Goal: Find specific page/section: Find specific page/section

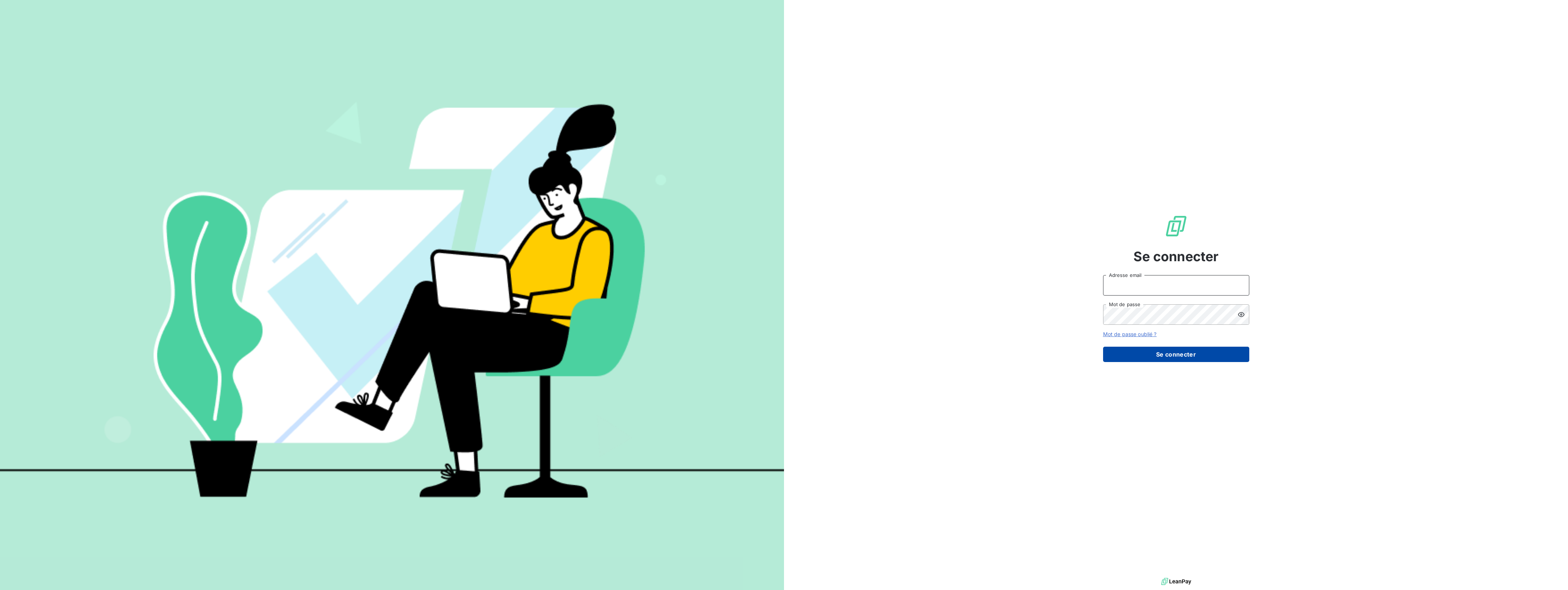
type input "[EMAIL_ADDRESS][DOMAIN_NAME]"
click at [1159, 353] on button "Se connecter" at bounding box center [1176, 354] width 146 height 15
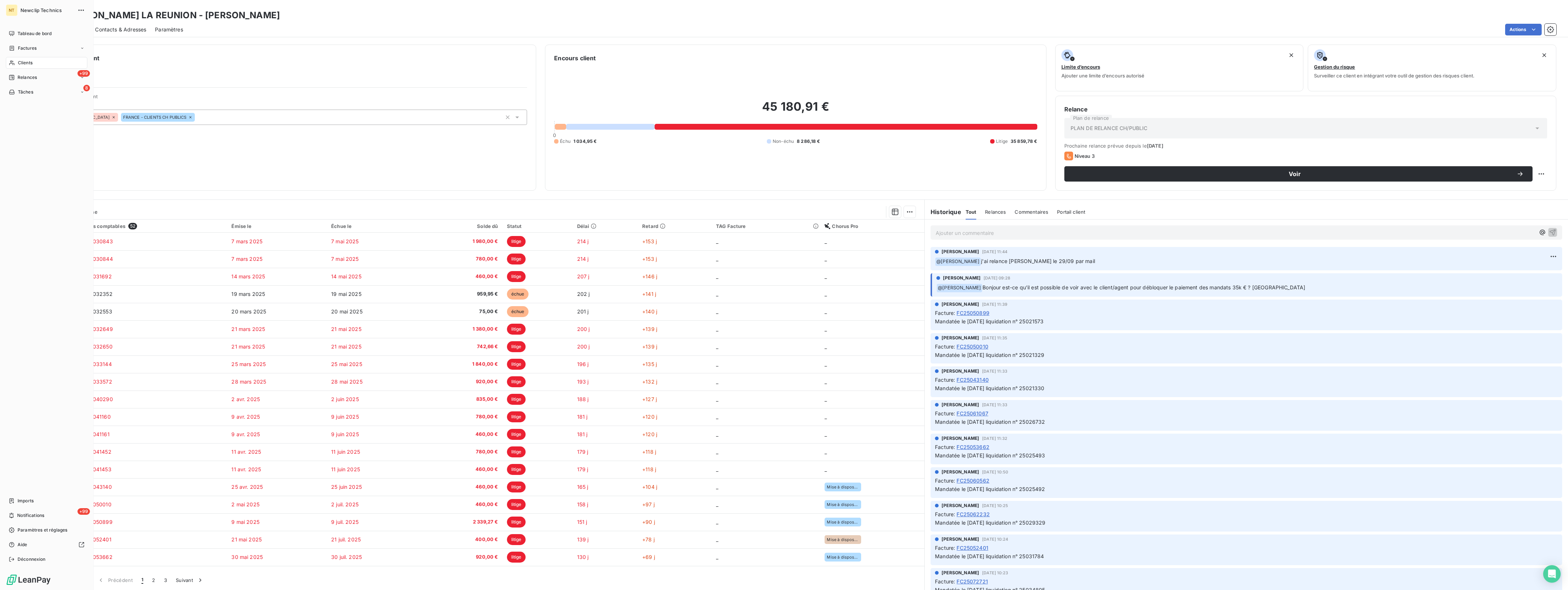
click at [23, 63] on span "Clients" at bounding box center [25, 63] width 15 height 7
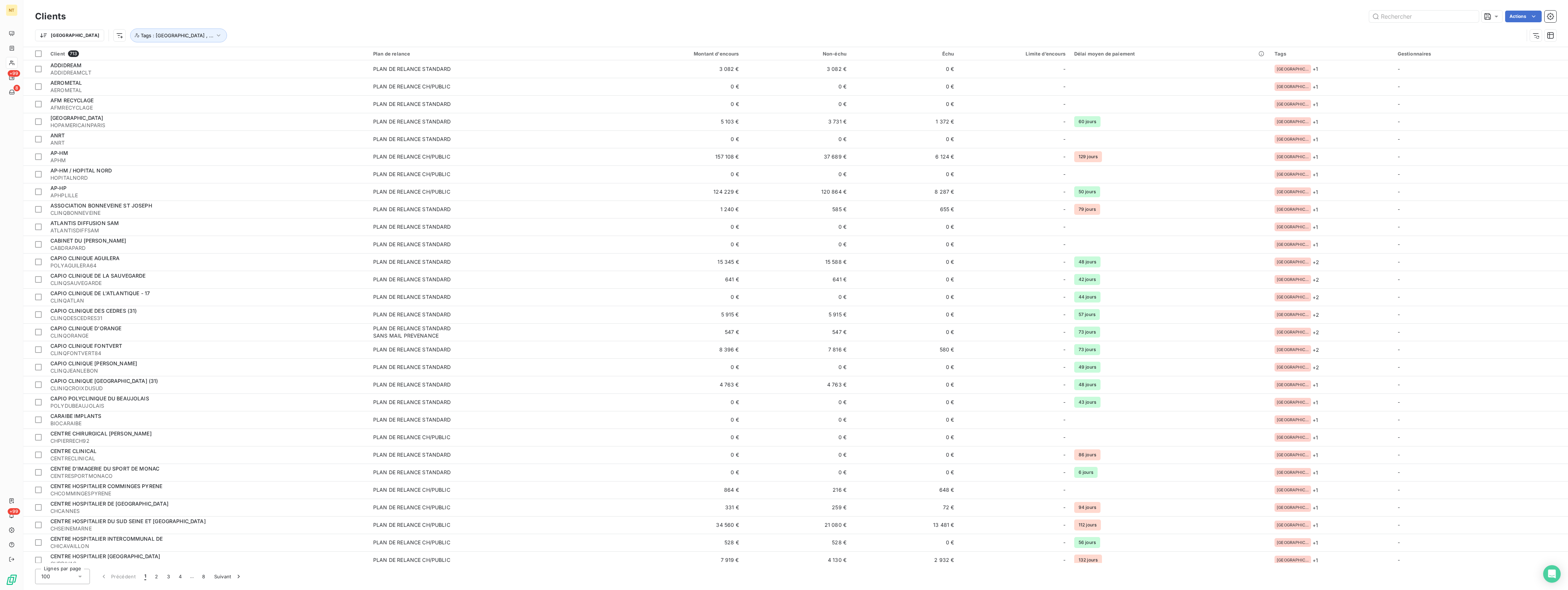
type input "c"
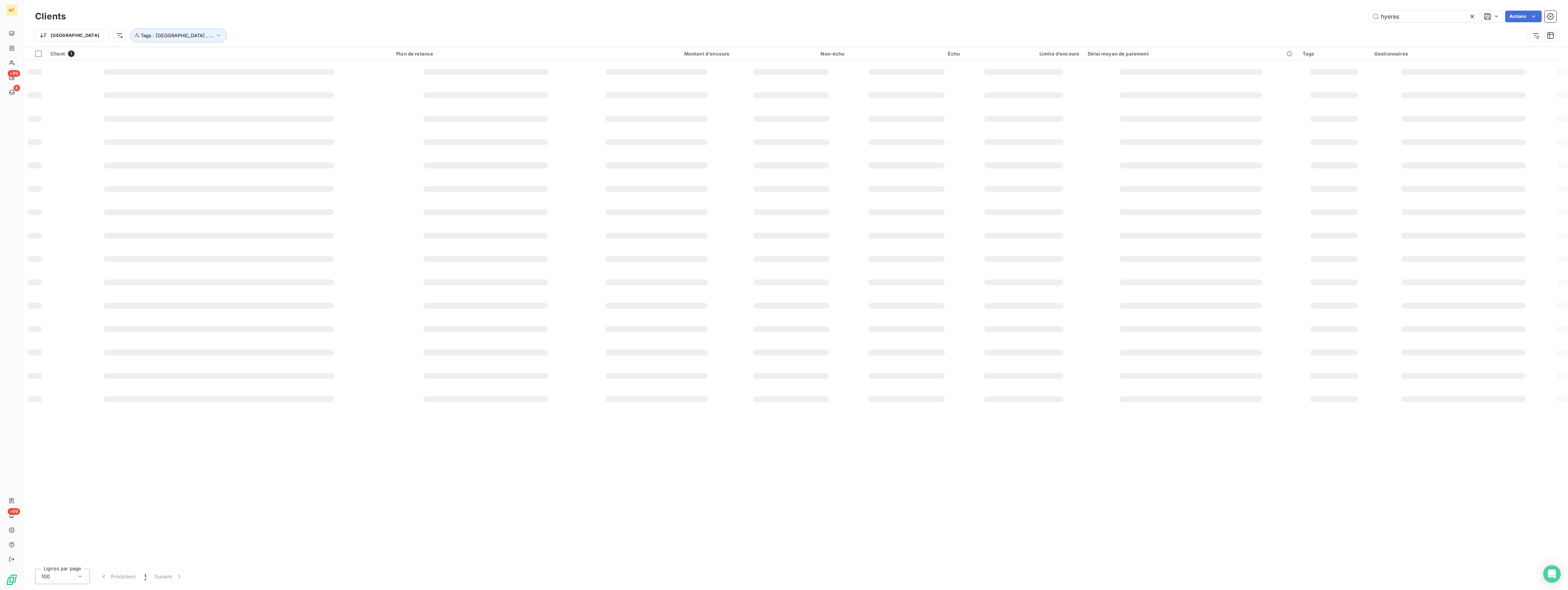
type input "hyeres"
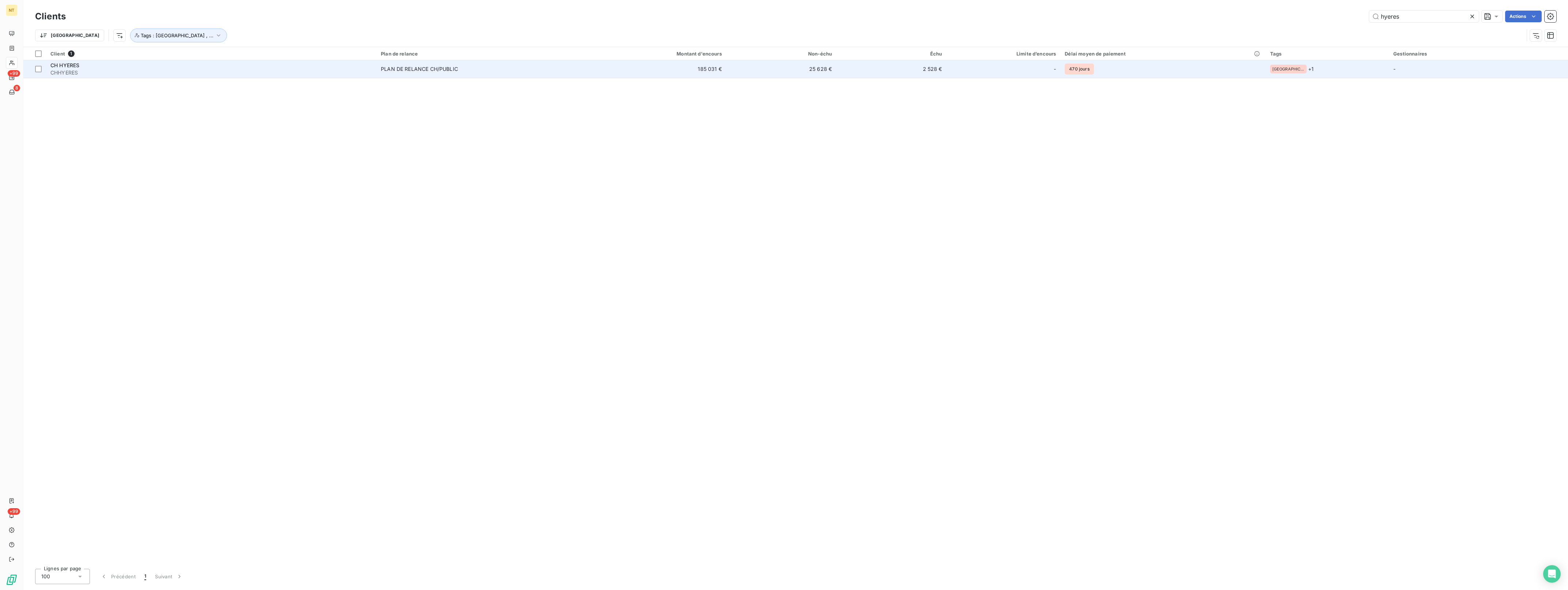
click at [491, 70] on span "PLAN DE RELANCE CH/PUBLIC" at bounding box center [478, 69] width 194 height 7
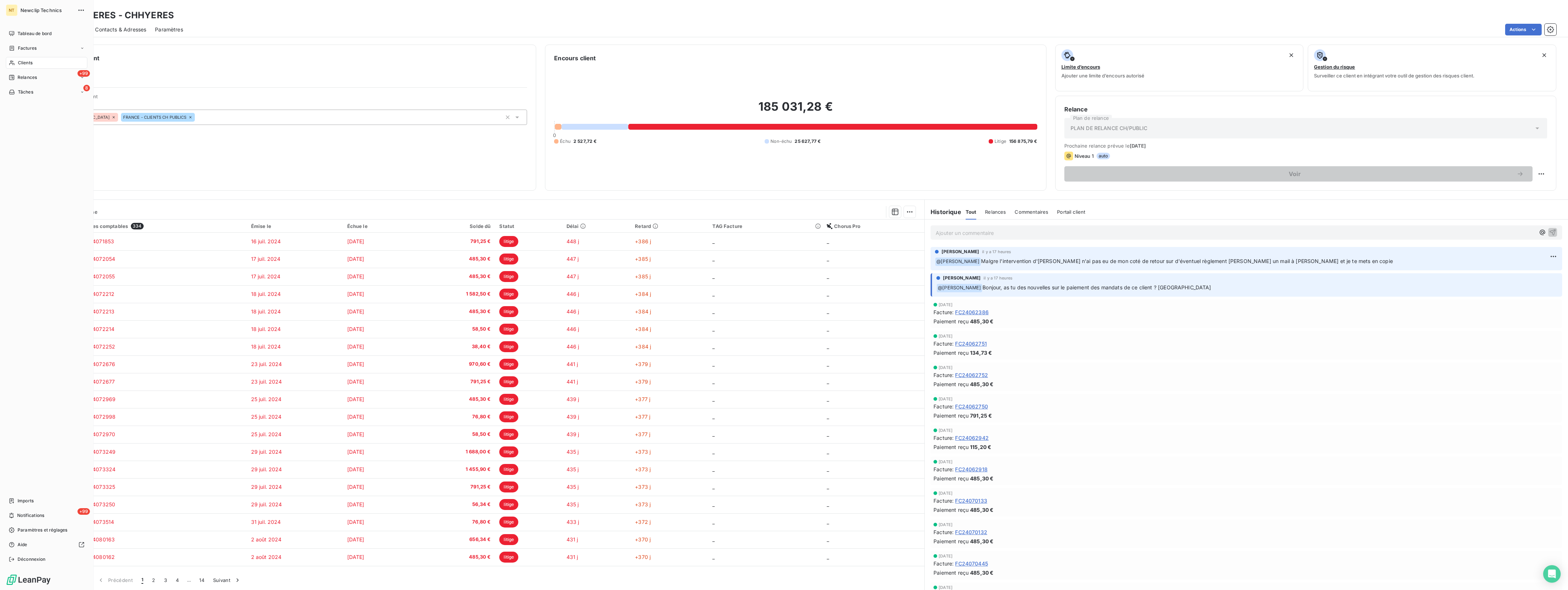
click at [23, 64] on span "Clients" at bounding box center [25, 63] width 15 height 7
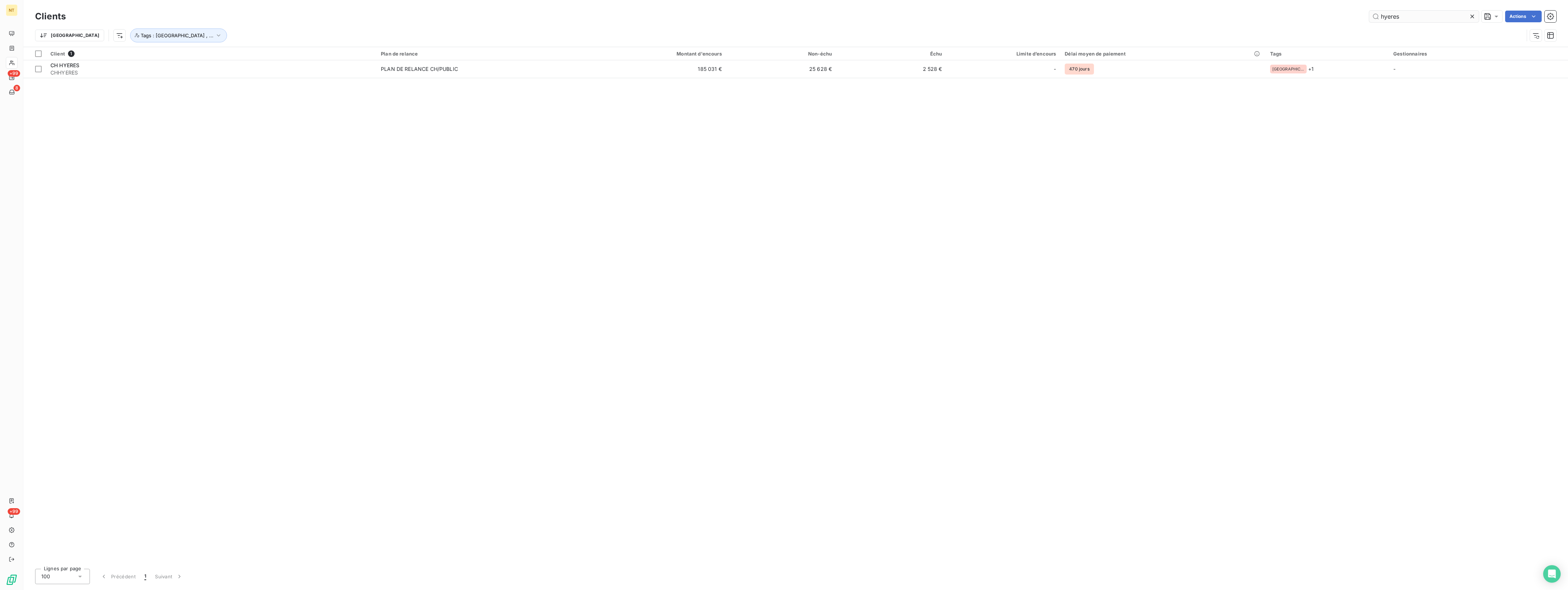
click at [1471, 15] on icon at bounding box center [1472, 16] width 7 height 7
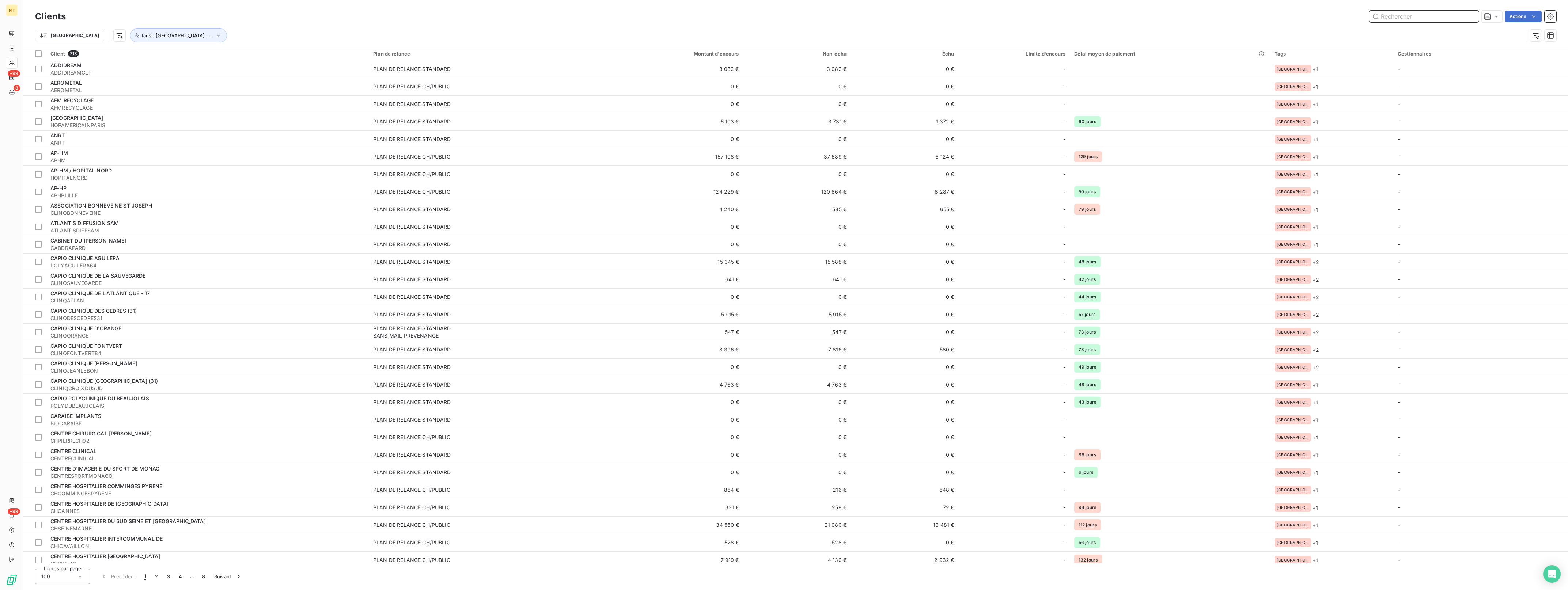
click at [1399, 20] on input "text" at bounding box center [1424, 16] width 110 height 12
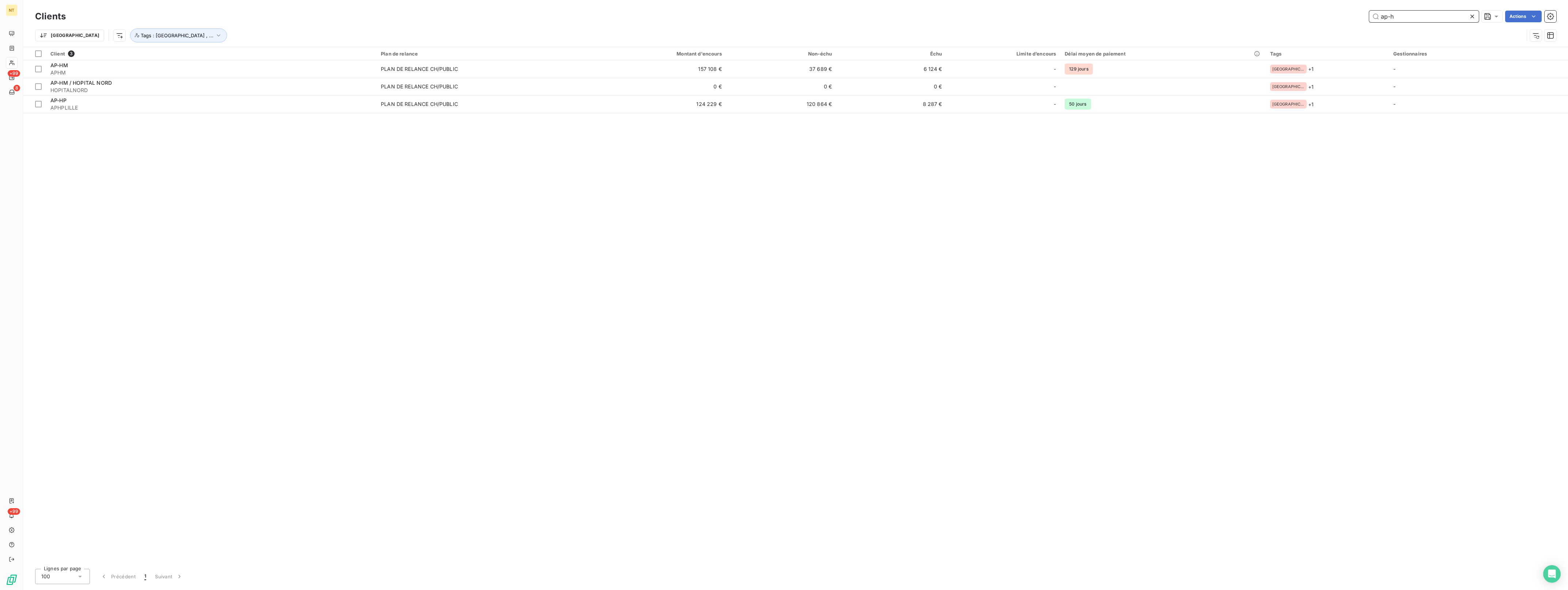
type input "ap-h"
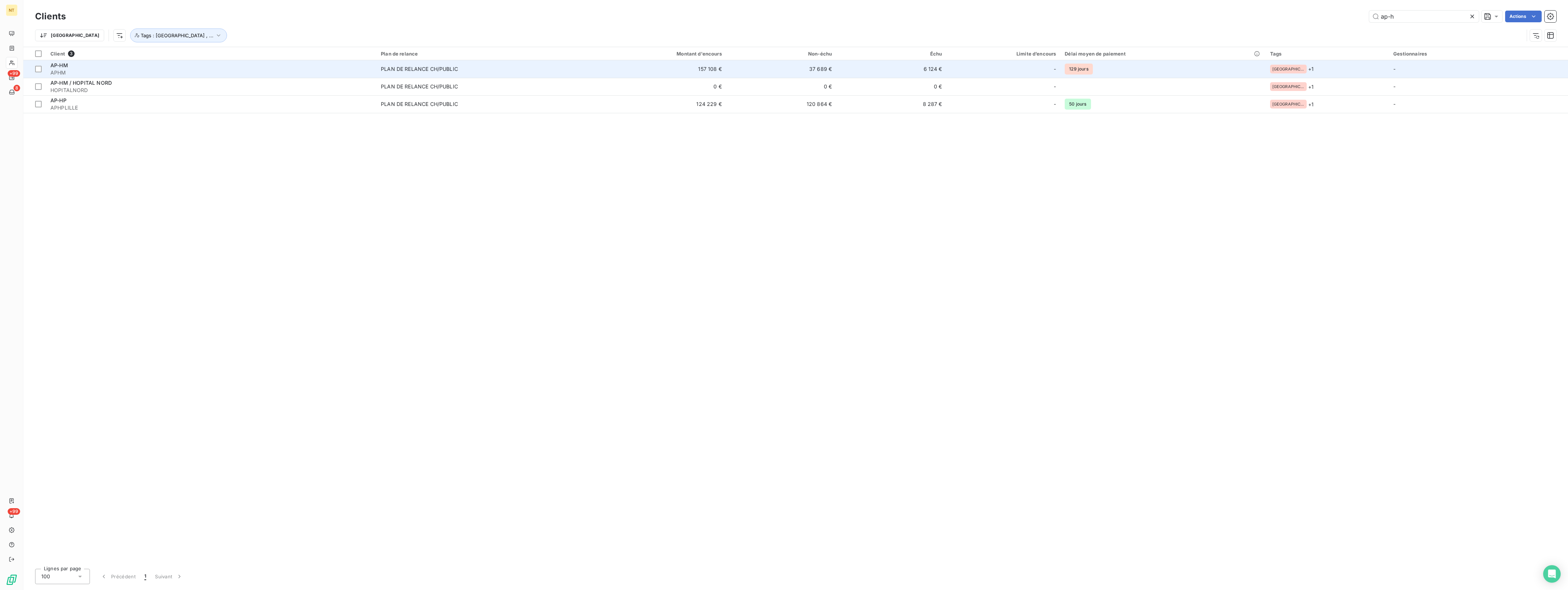
drag, startPoint x: 1261, startPoint y: -8, endPoint x: 64, endPoint y: 66, distance: 1199.3
click at [64, 66] on span "AP-HM" at bounding box center [59, 65] width 18 height 6
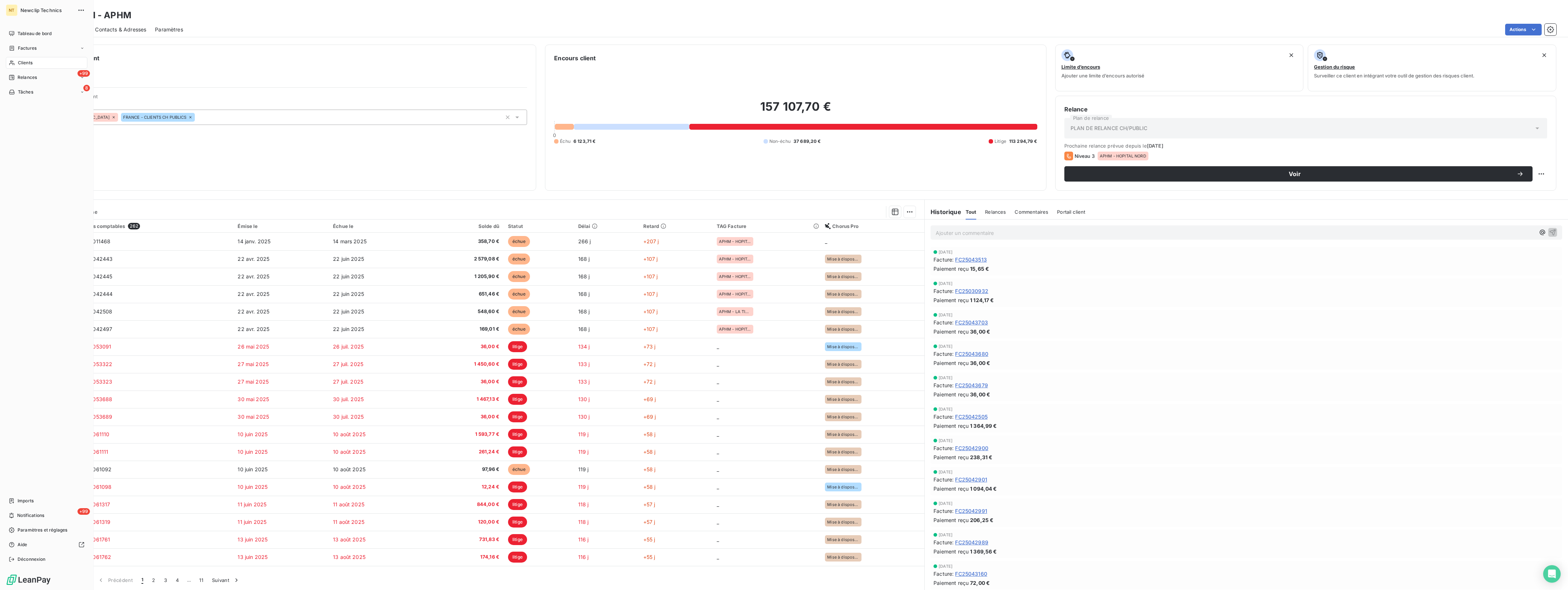
click at [24, 63] on span "Clients" at bounding box center [25, 63] width 15 height 7
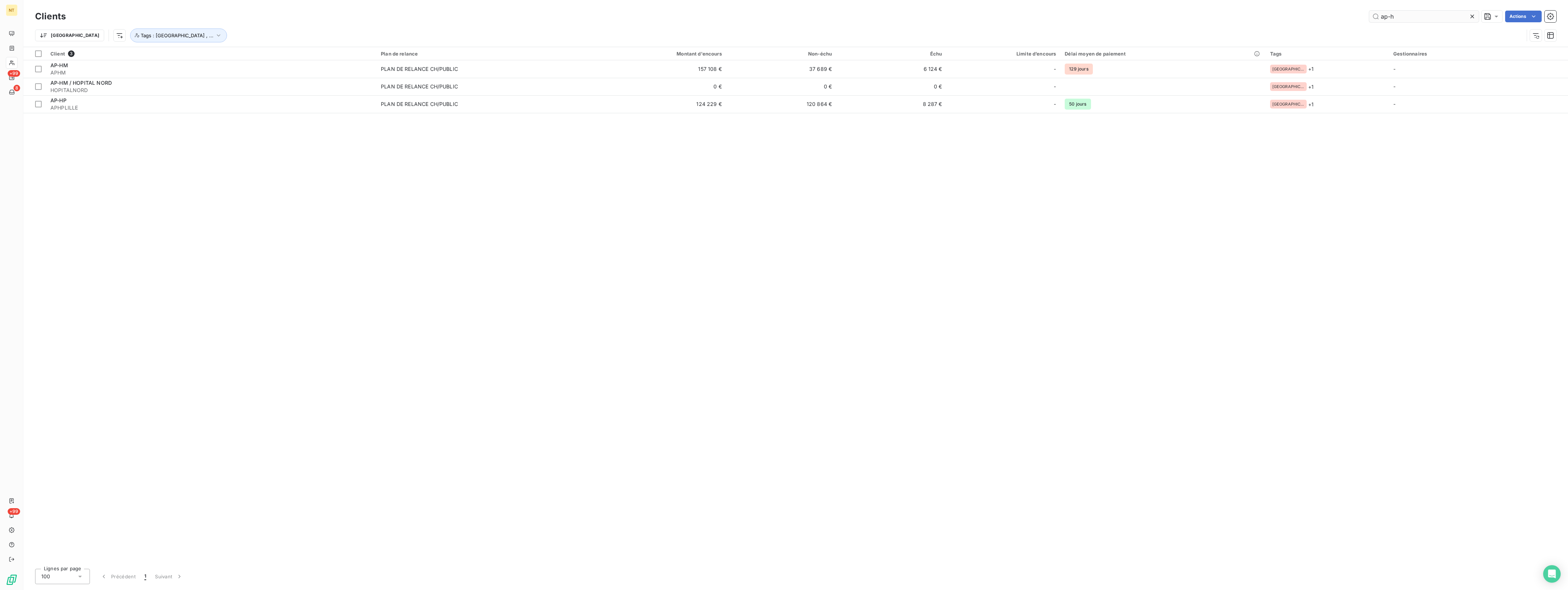
click at [1469, 15] on icon at bounding box center [1472, 16] width 7 height 7
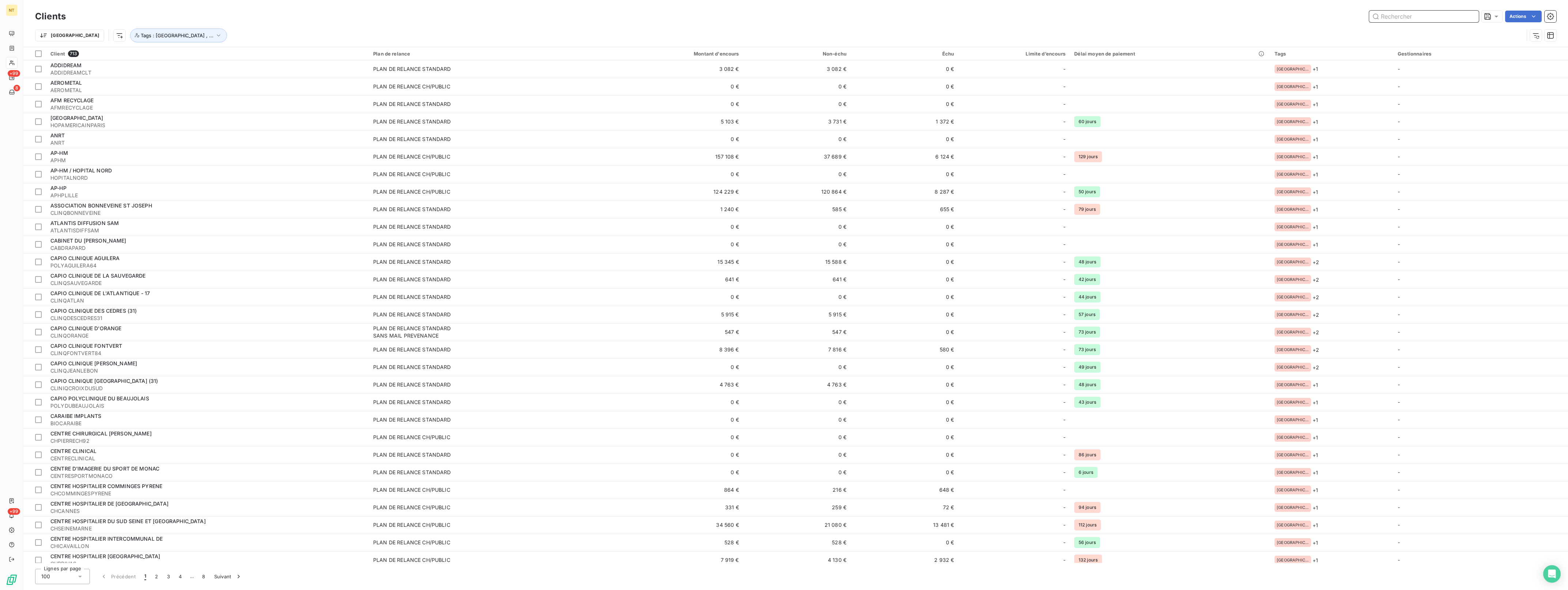
click at [1393, 14] on input "text" at bounding box center [1424, 16] width 110 height 12
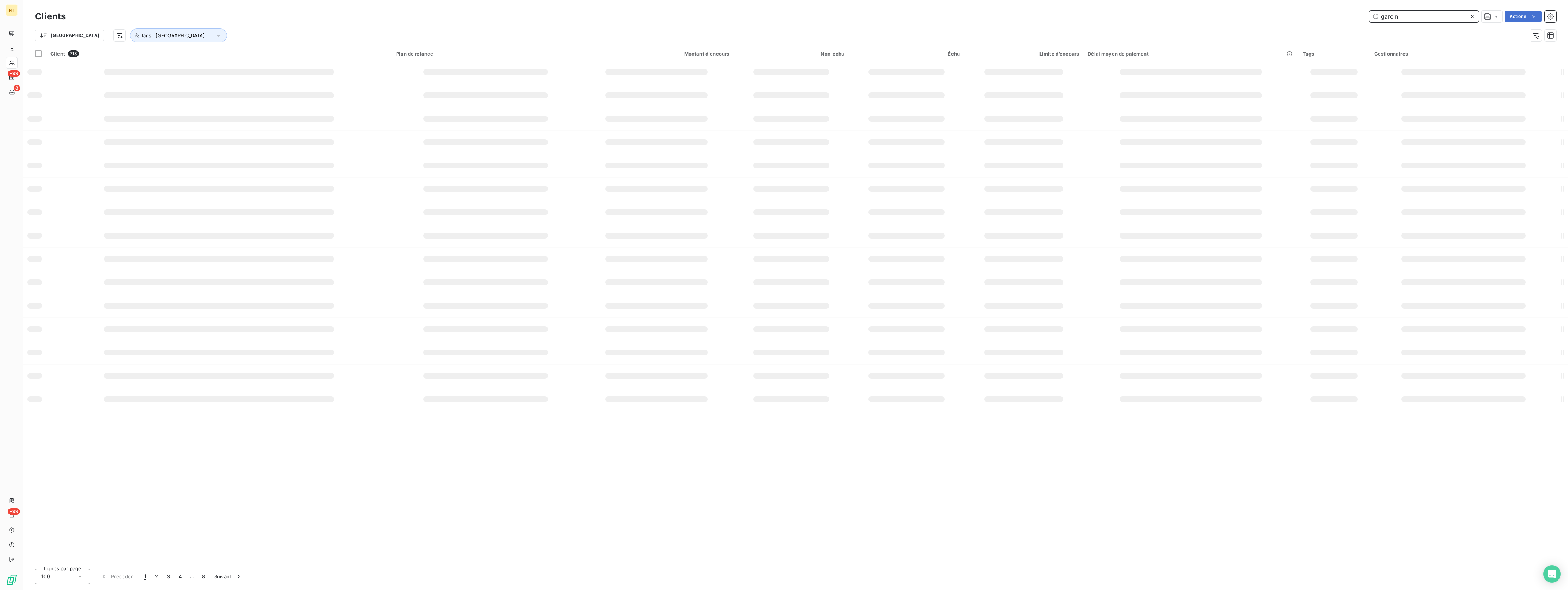
type input "garcin"
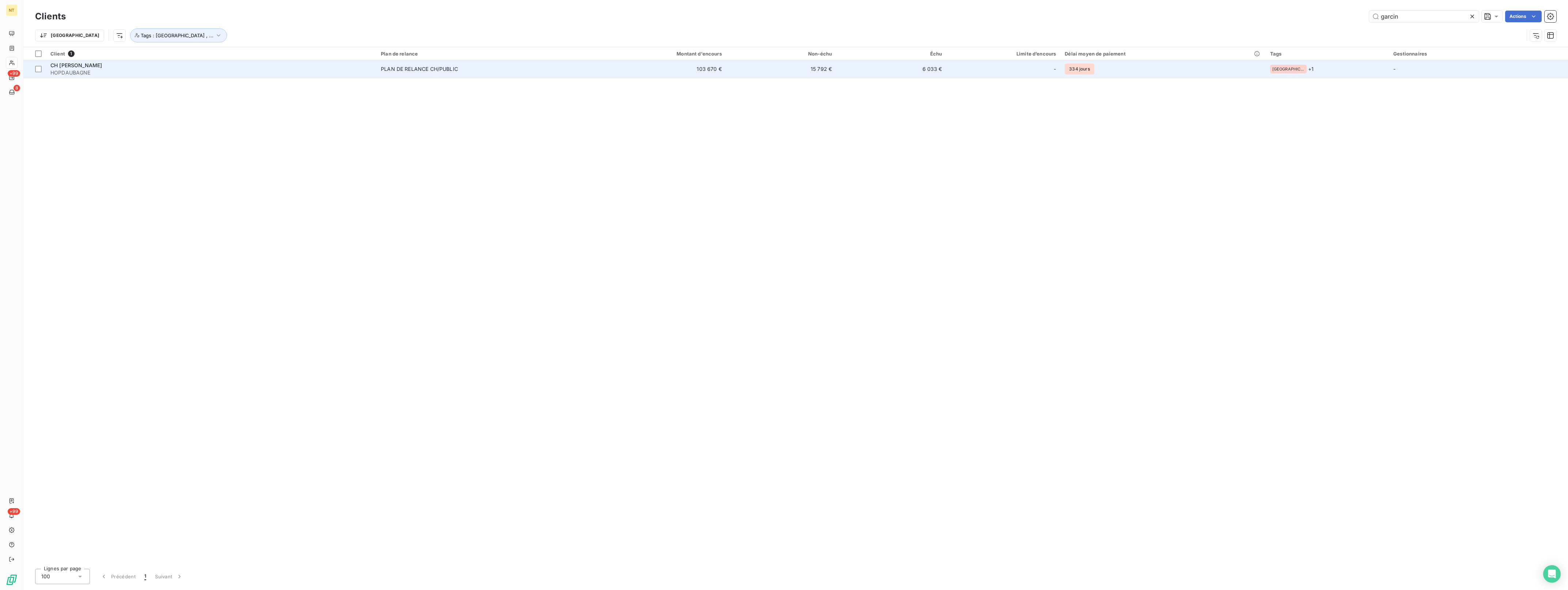
click at [413, 68] on div "PLAN DE RELANCE CH/PUBLIC" at bounding box center [419, 69] width 77 height 7
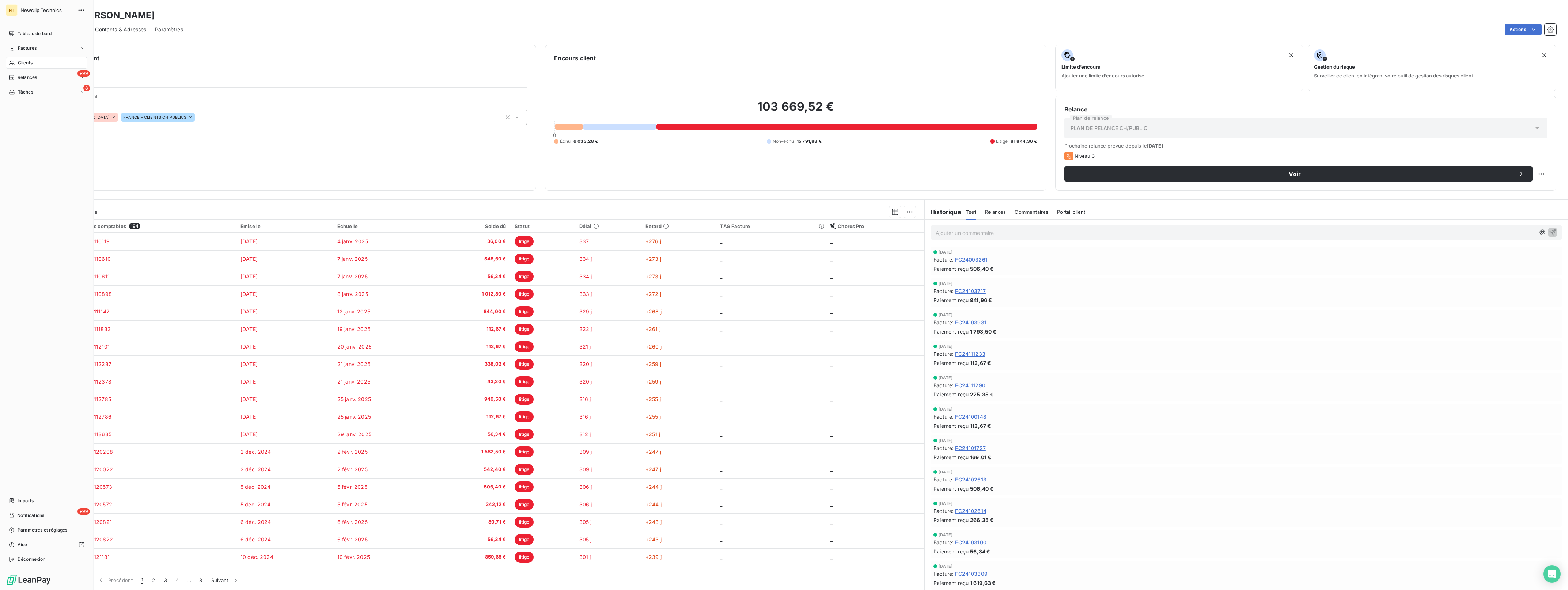
click at [16, 64] on div "Clients" at bounding box center [47, 63] width 82 height 12
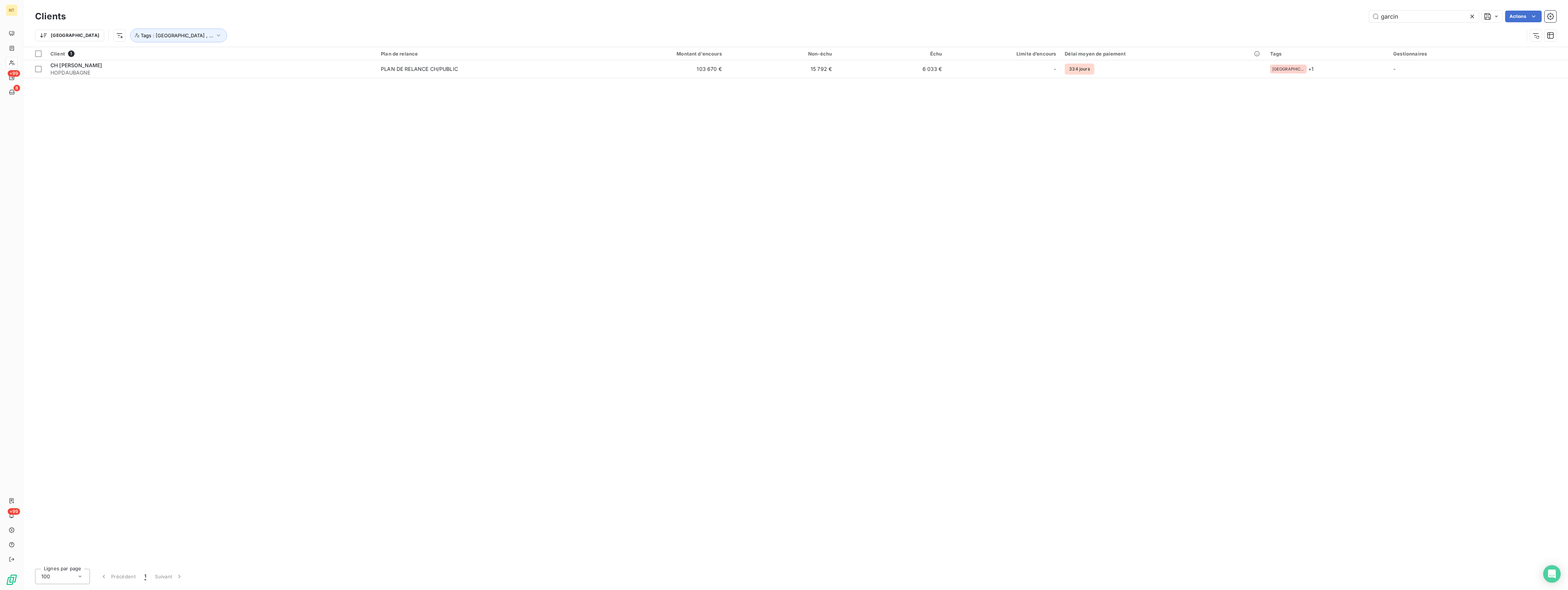
click at [1471, 15] on icon at bounding box center [1472, 16] width 4 height 4
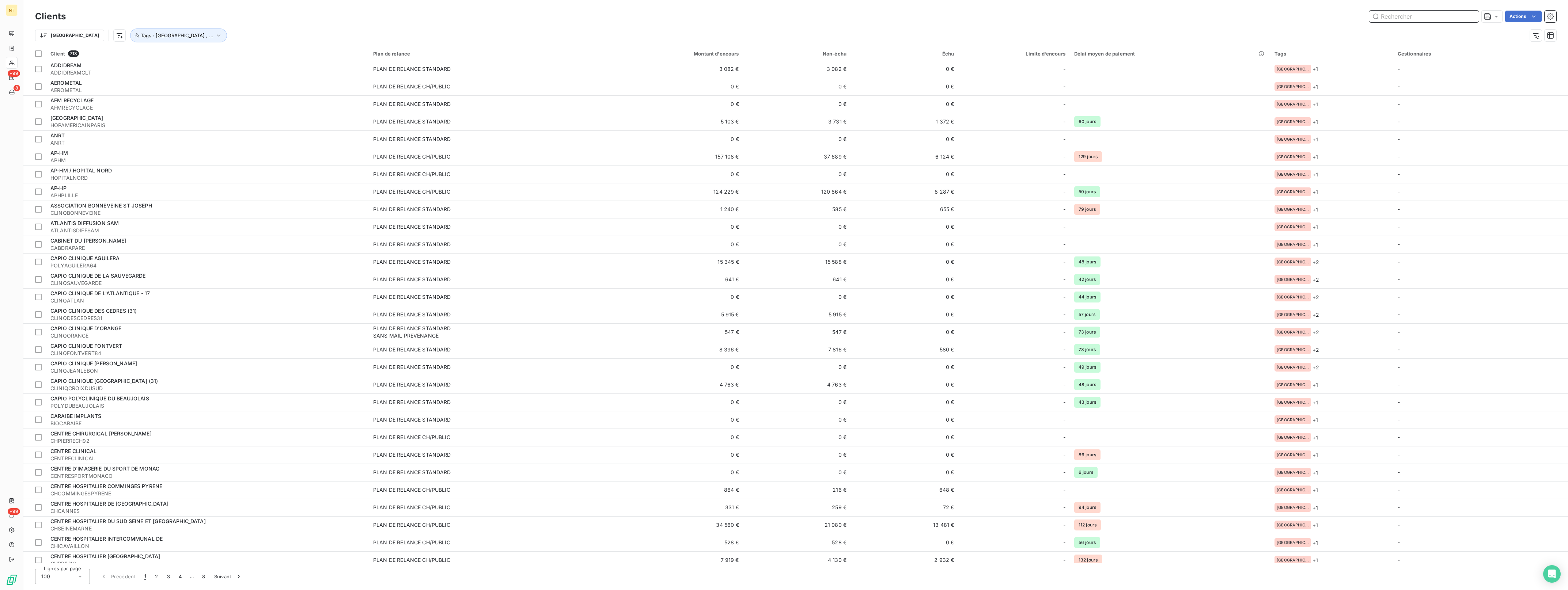
click at [1398, 14] on input "text" at bounding box center [1424, 16] width 110 height 12
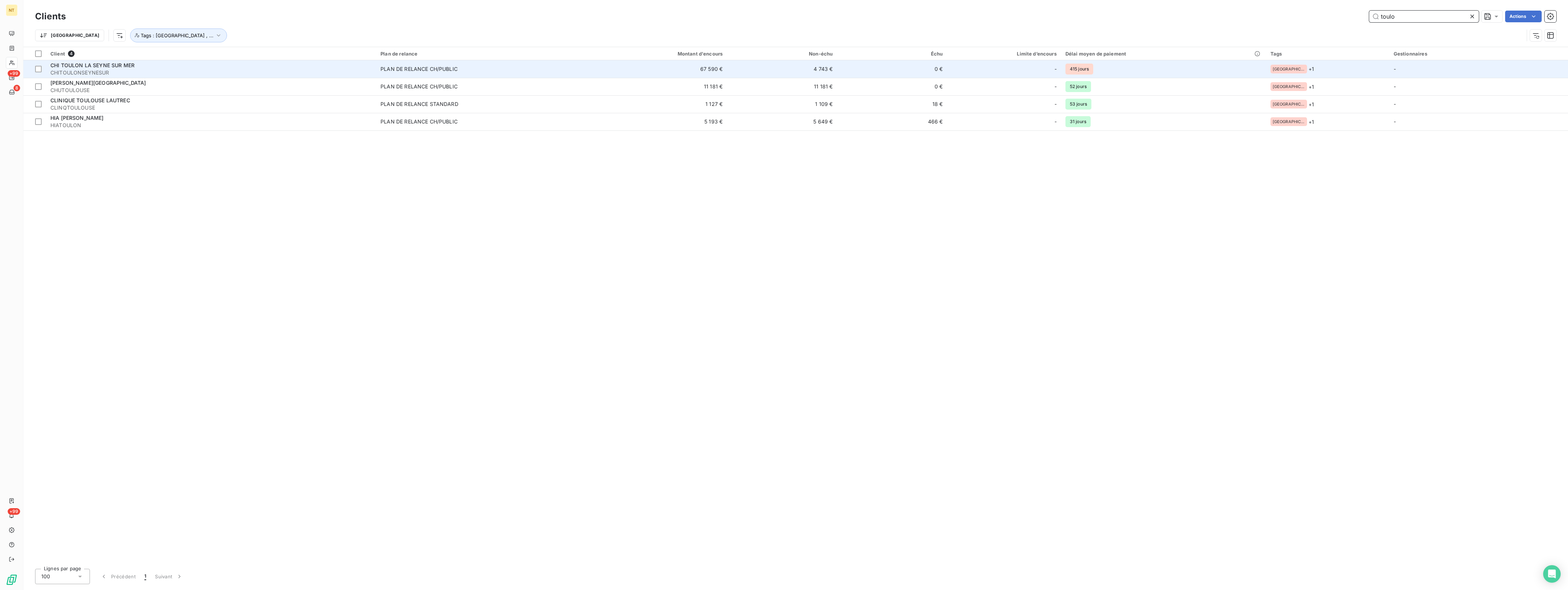
type input "toulo"
click at [124, 65] on span "CHI TOULON LA SEYNE SUR MER" at bounding box center [93, 65] width 84 height 6
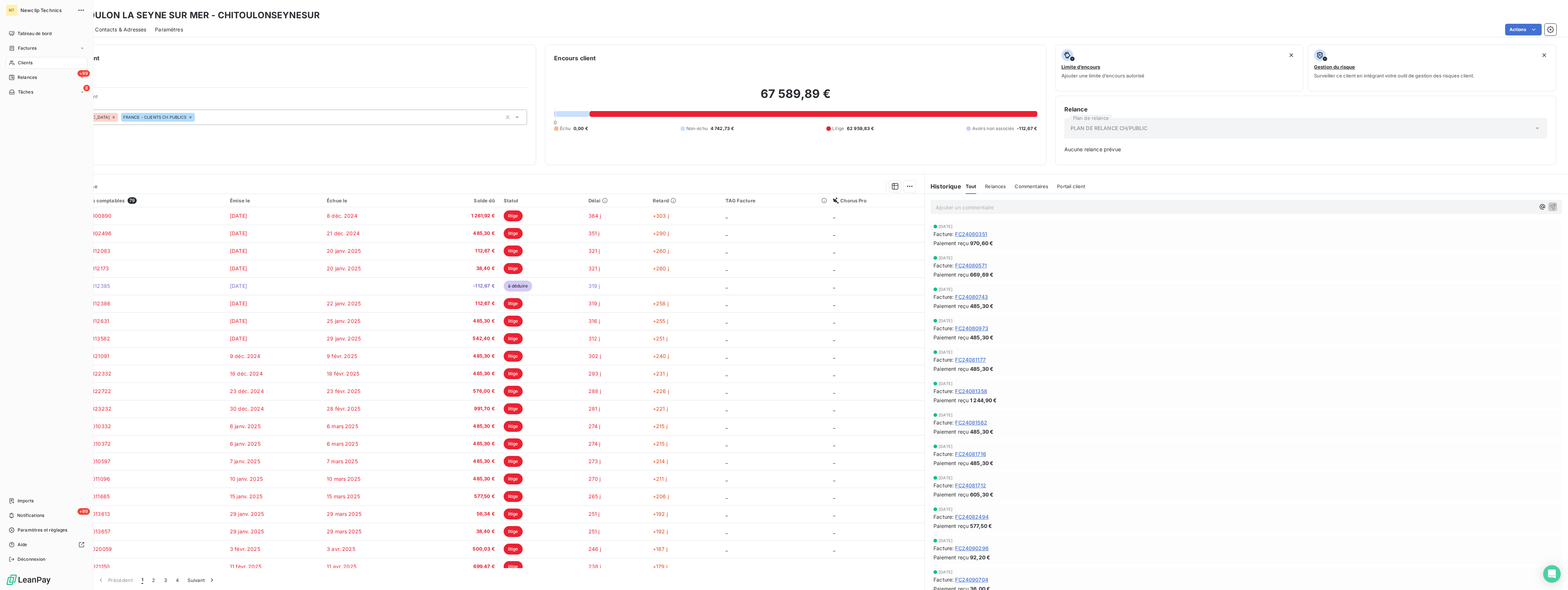
click at [15, 66] on div "Clients" at bounding box center [47, 63] width 82 height 12
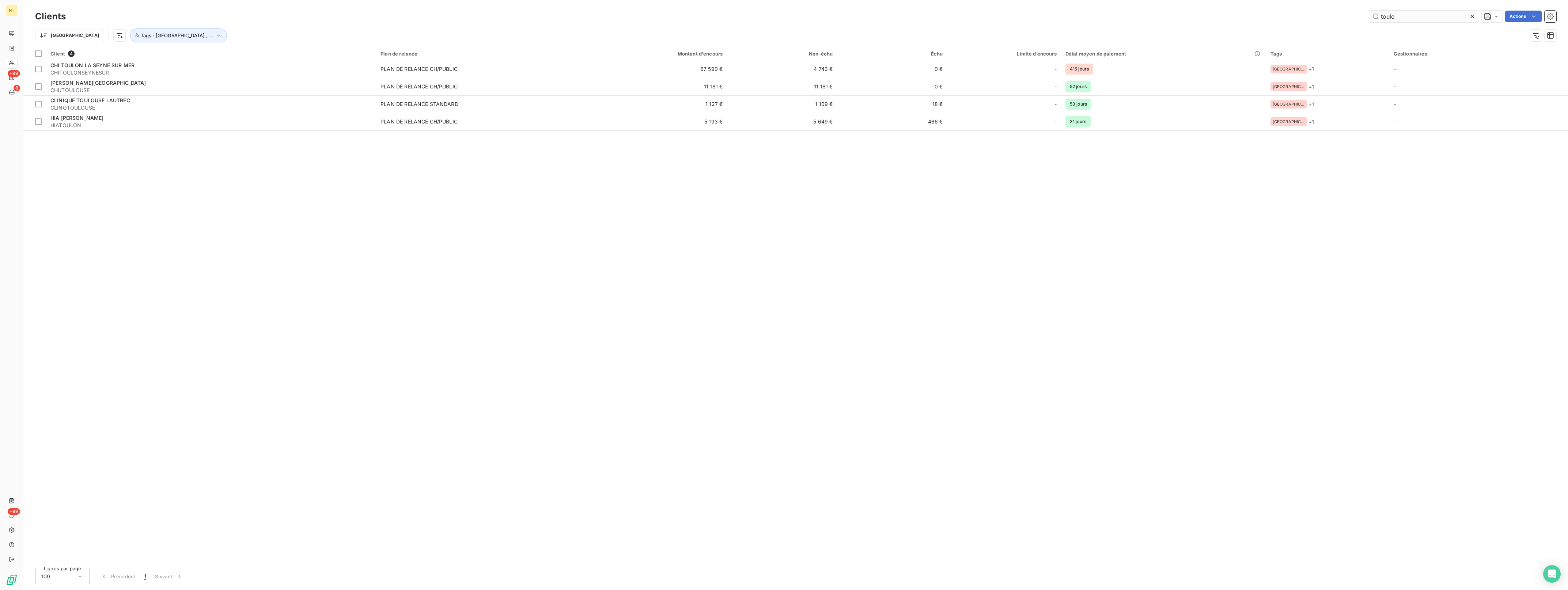
click at [1472, 14] on icon at bounding box center [1472, 16] width 7 height 7
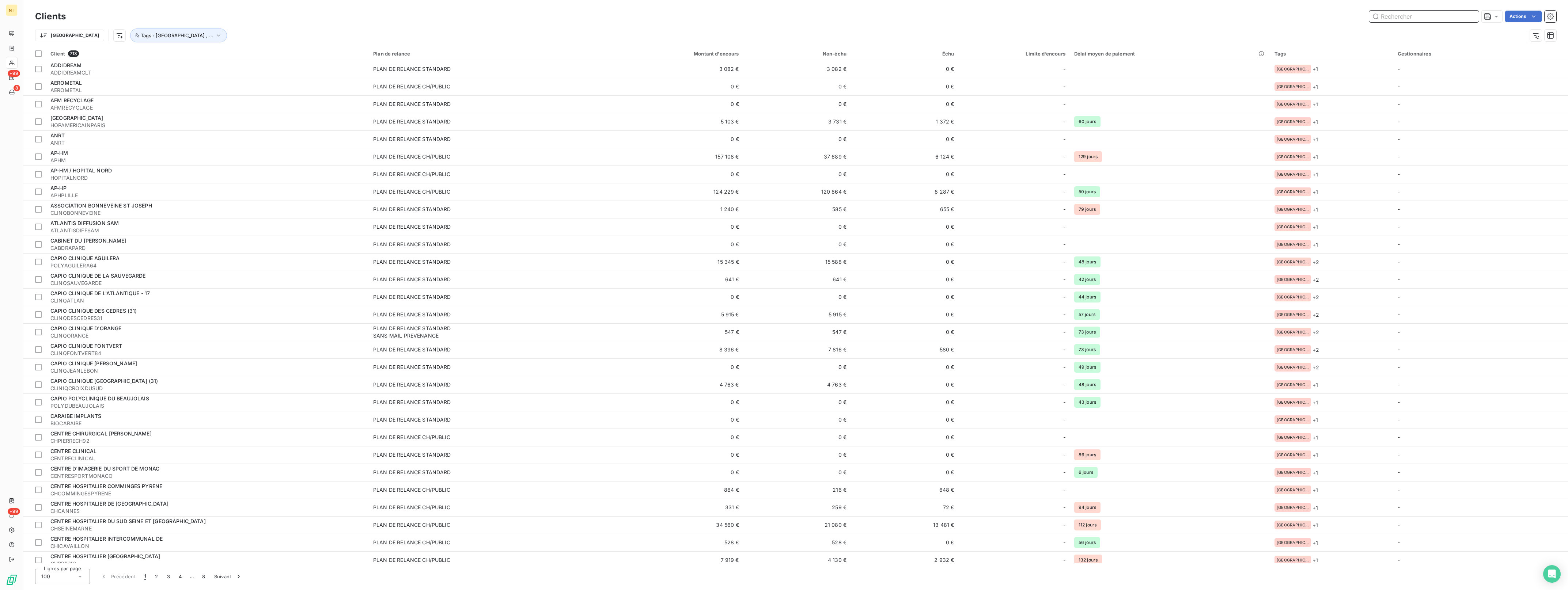
click at [1431, 20] on input "text" at bounding box center [1424, 16] width 110 height 12
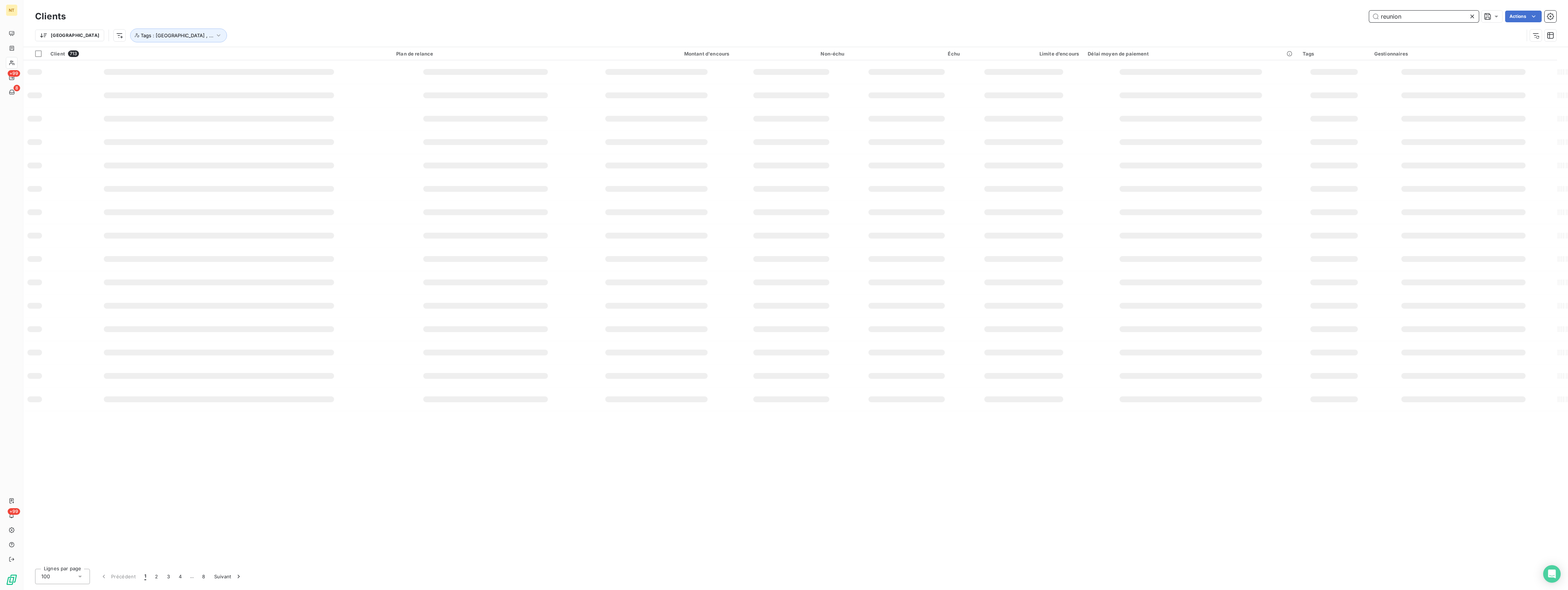
type input "reunion"
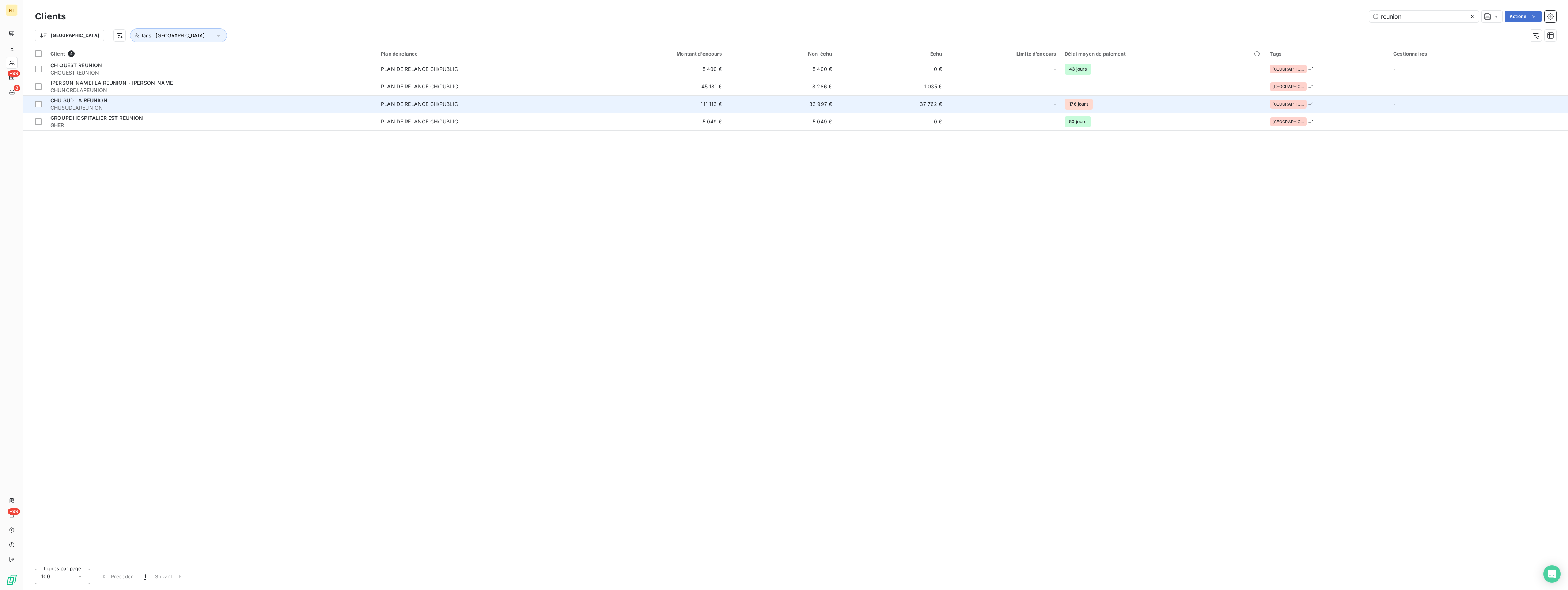
click at [77, 106] on span "CHUSUDLAREUNION" at bounding box center [211, 108] width 321 height 7
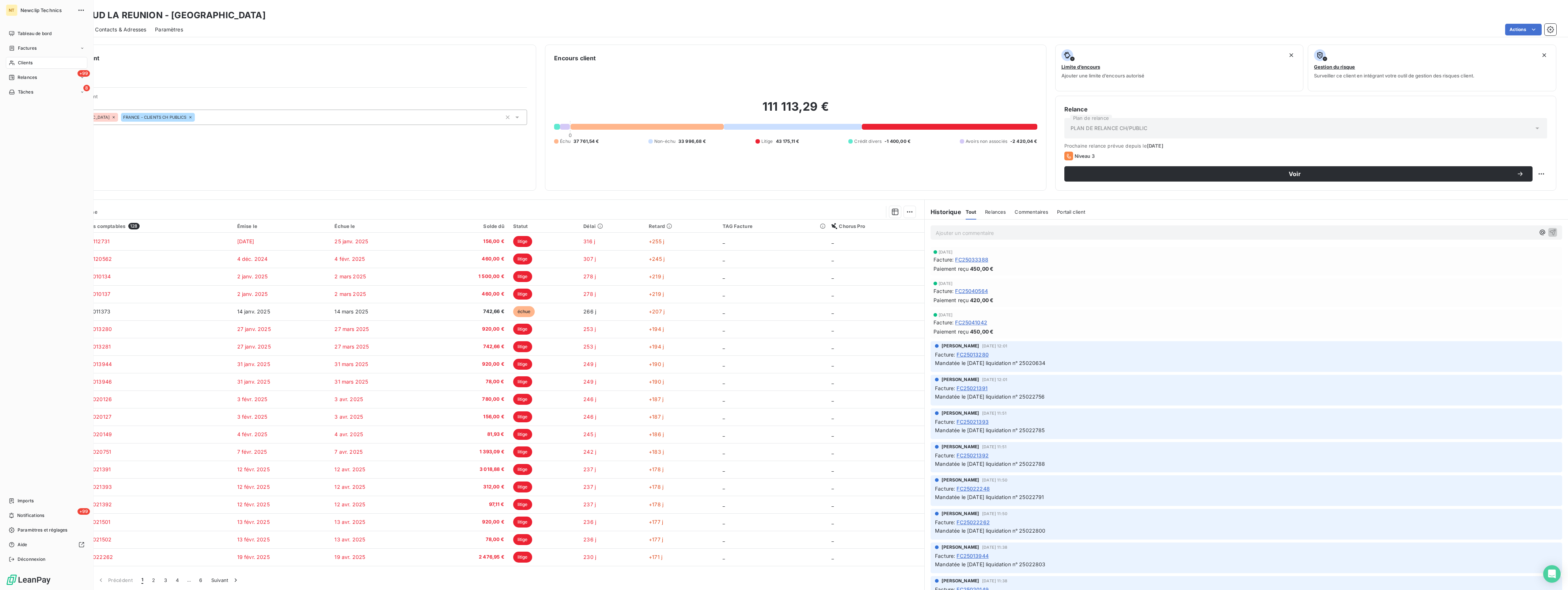
click at [29, 63] on span "Clients" at bounding box center [25, 63] width 15 height 7
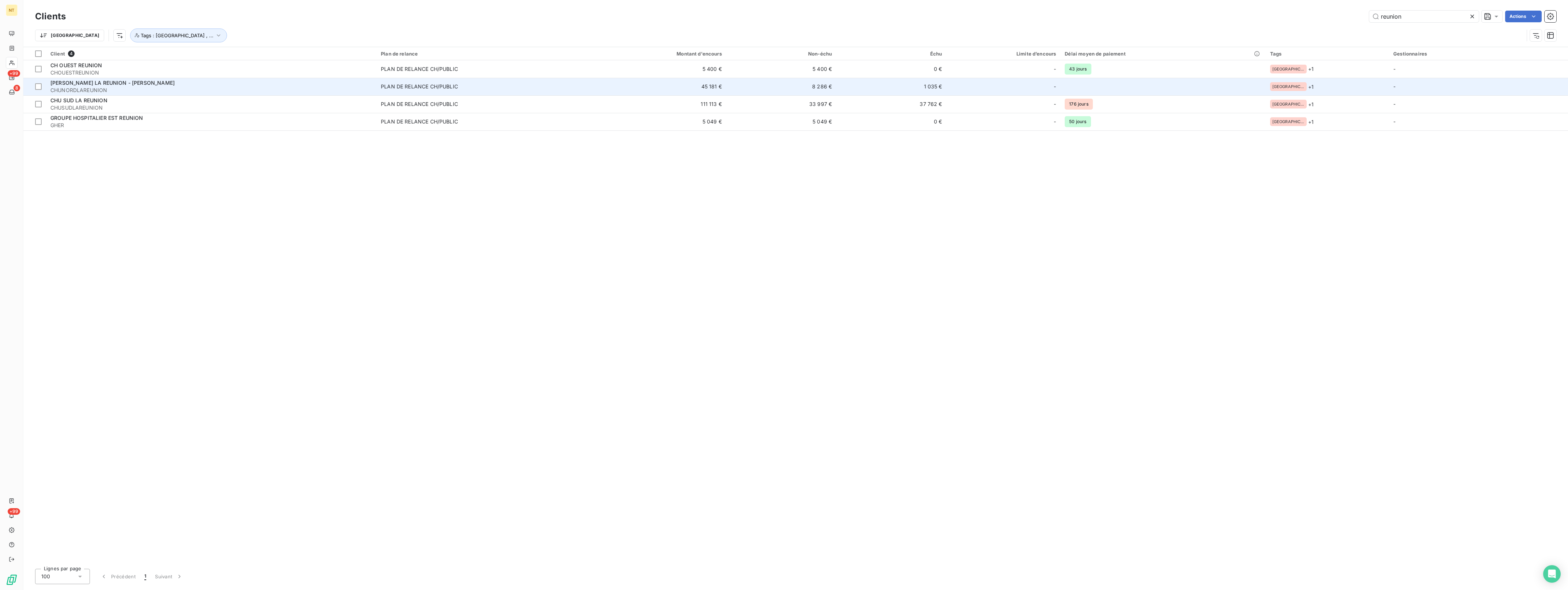
click at [103, 83] on span "[PERSON_NAME] LA REUNION - [PERSON_NAME]" at bounding box center [113, 83] width 124 height 6
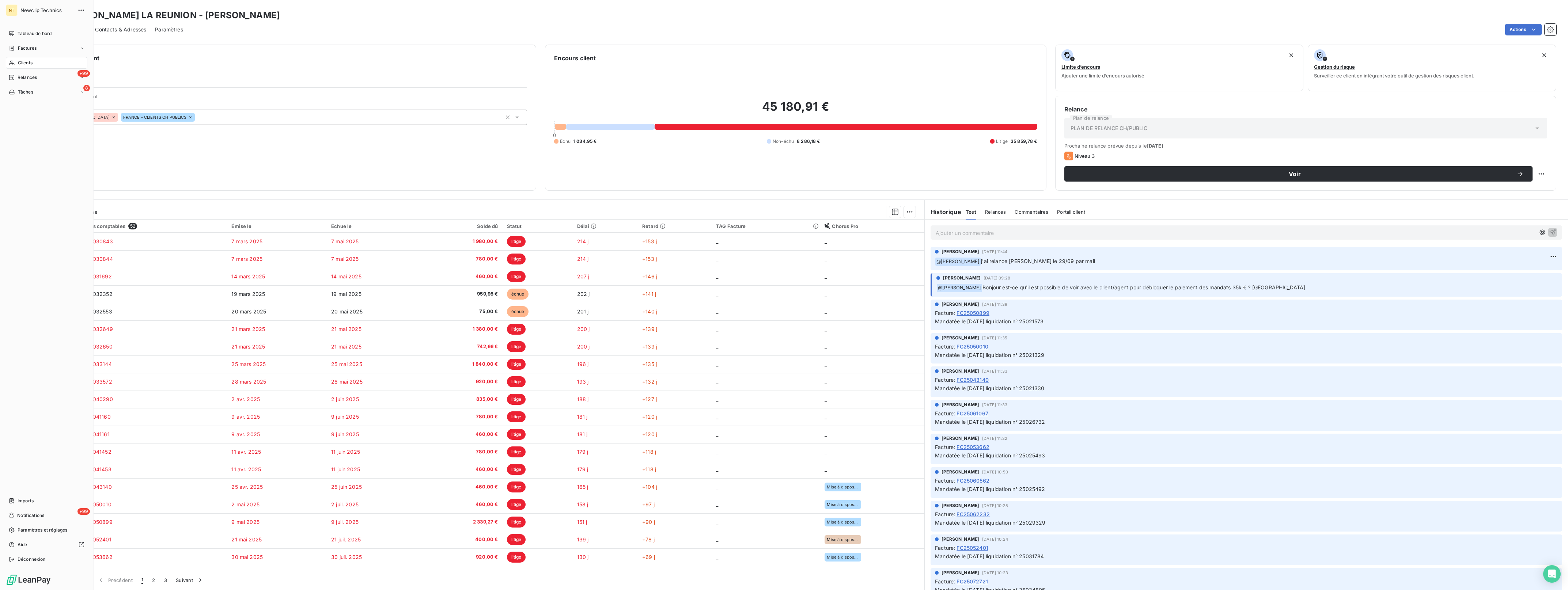
click at [19, 61] on span "Clients" at bounding box center [25, 63] width 15 height 7
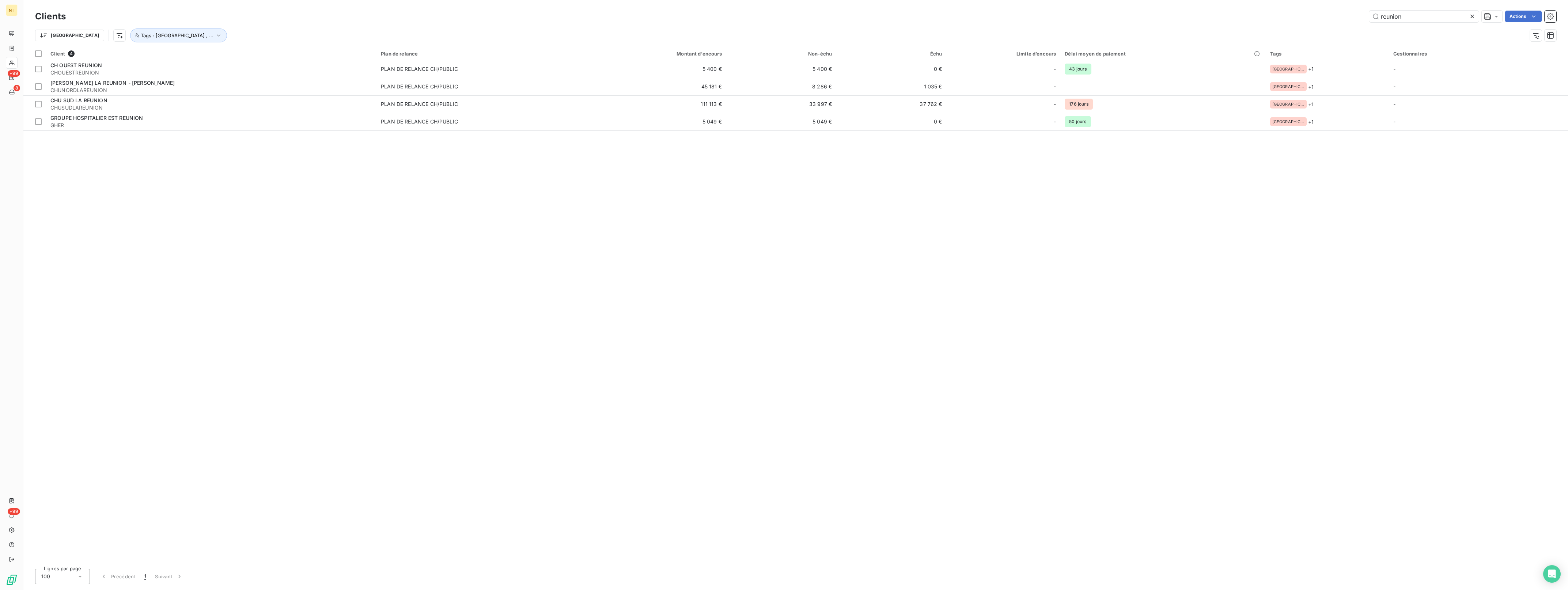
click at [1473, 17] on icon at bounding box center [1472, 16] width 7 height 7
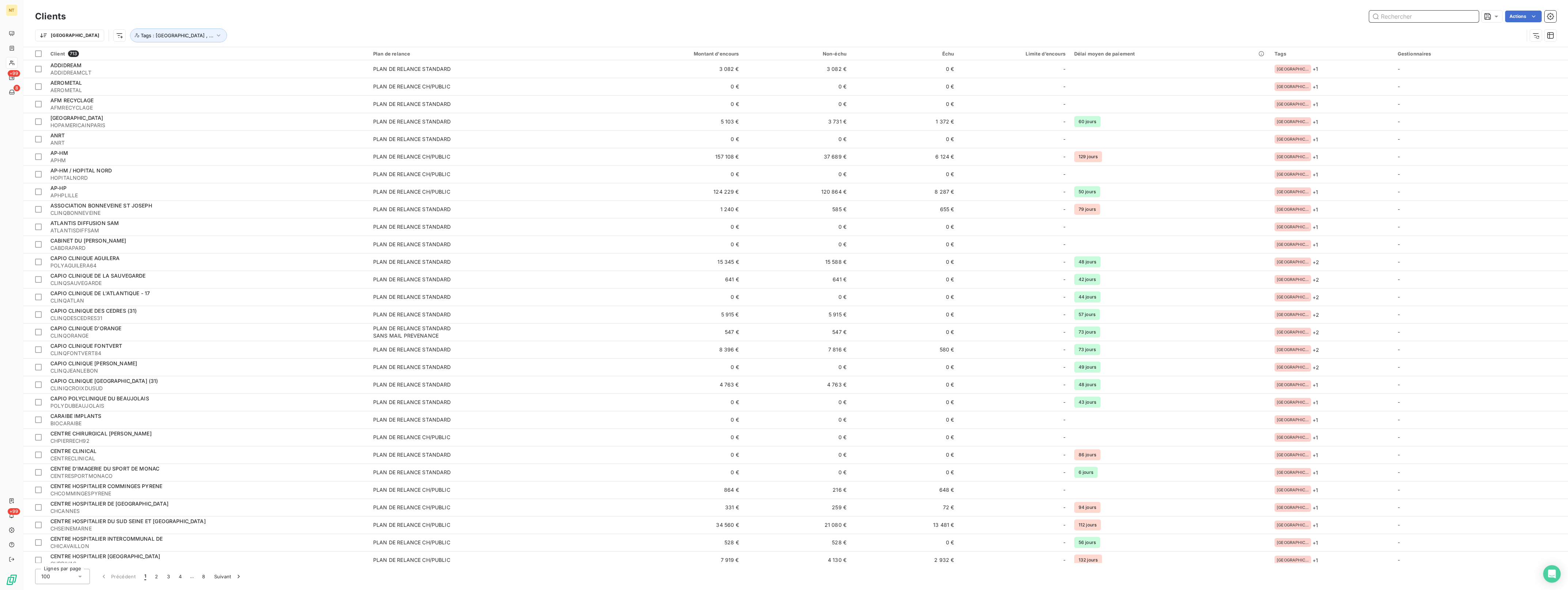
click at [1398, 16] on input "text" at bounding box center [1424, 16] width 110 height 12
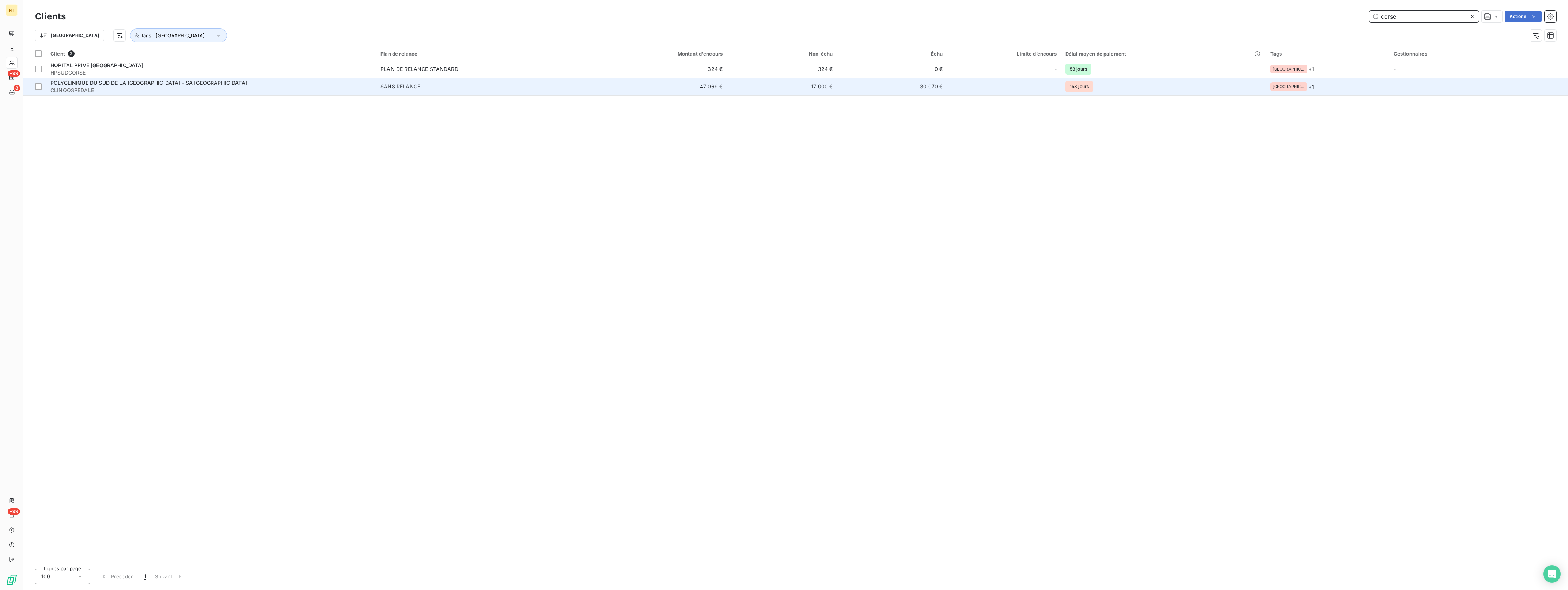
type input "corse"
click at [127, 86] on span "CLINQOSPEDALE" at bounding box center [211, 90] width 321 height 7
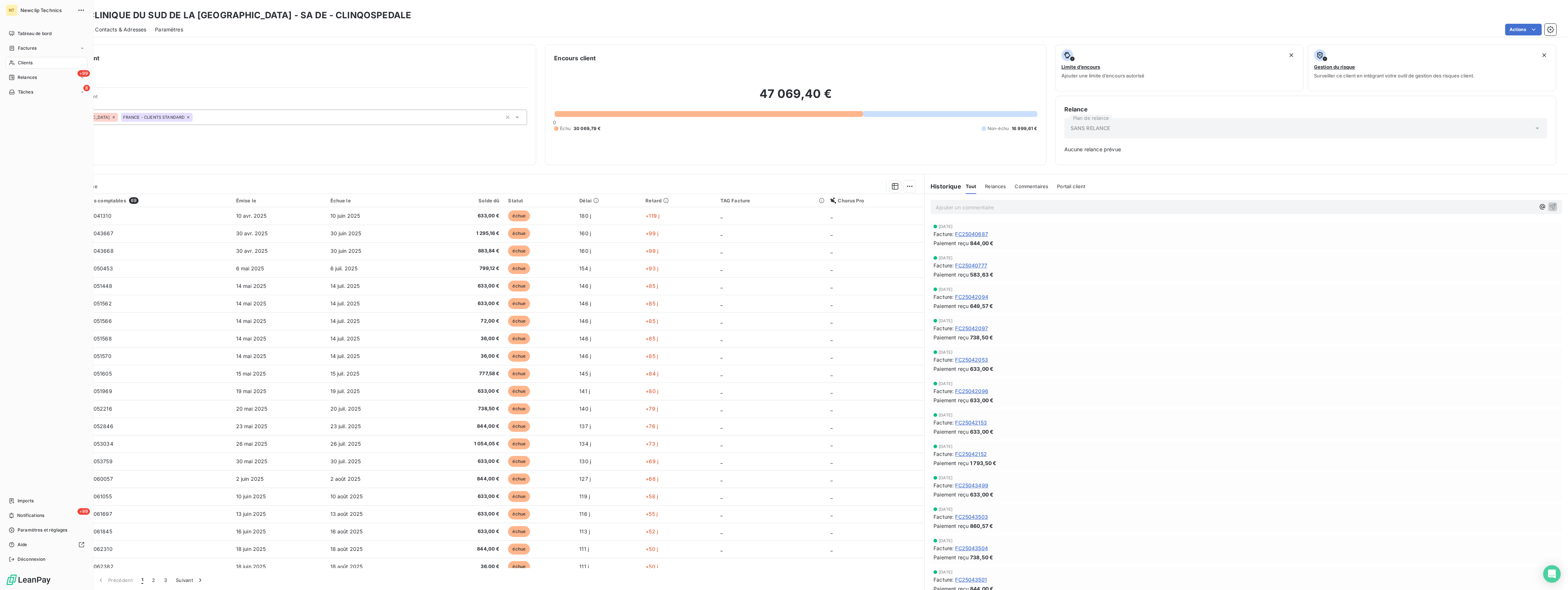
click at [18, 63] on span "Clients" at bounding box center [25, 63] width 15 height 7
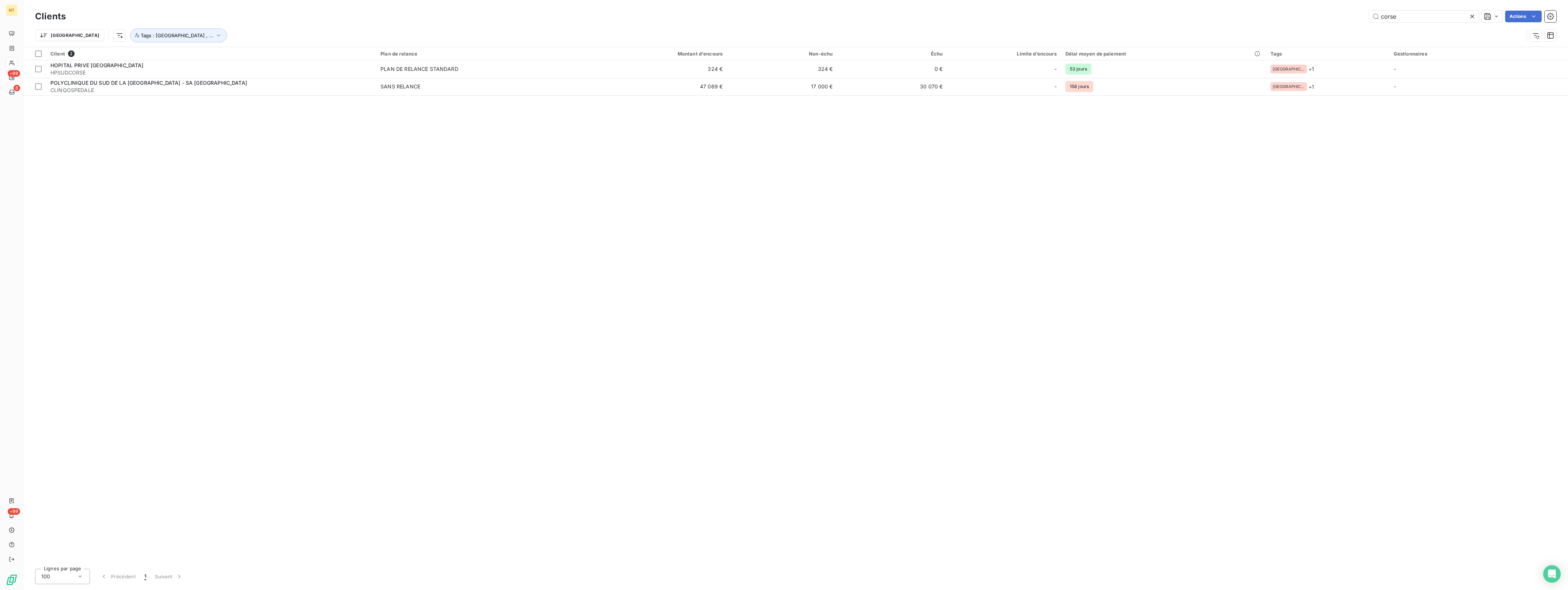
click at [1474, 18] on icon at bounding box center [1472, 16] width 7 height 7
click at [1444, 18] on input "text" at bounding box center [1424, 16] width 110 height 12
type input "nice"
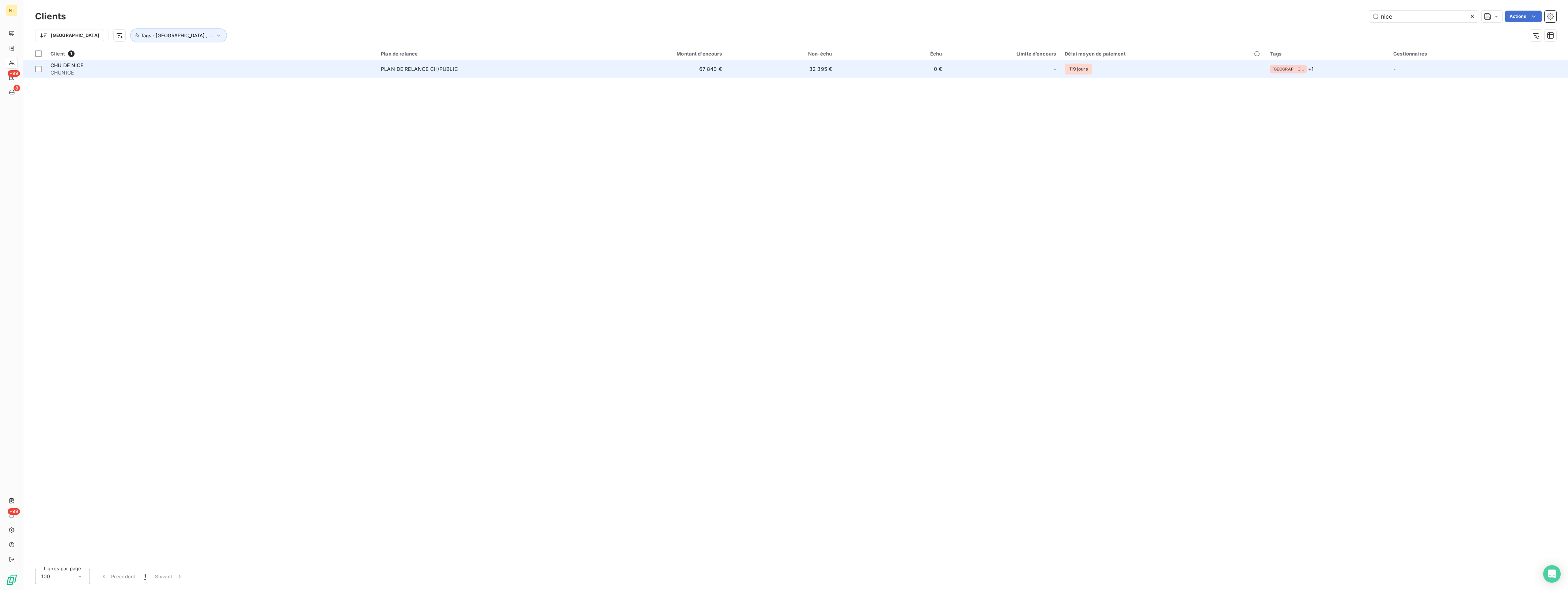
click at [85, 64] on div "CHU DE NICE" at bounding box center [211, 65] width 321 height 7
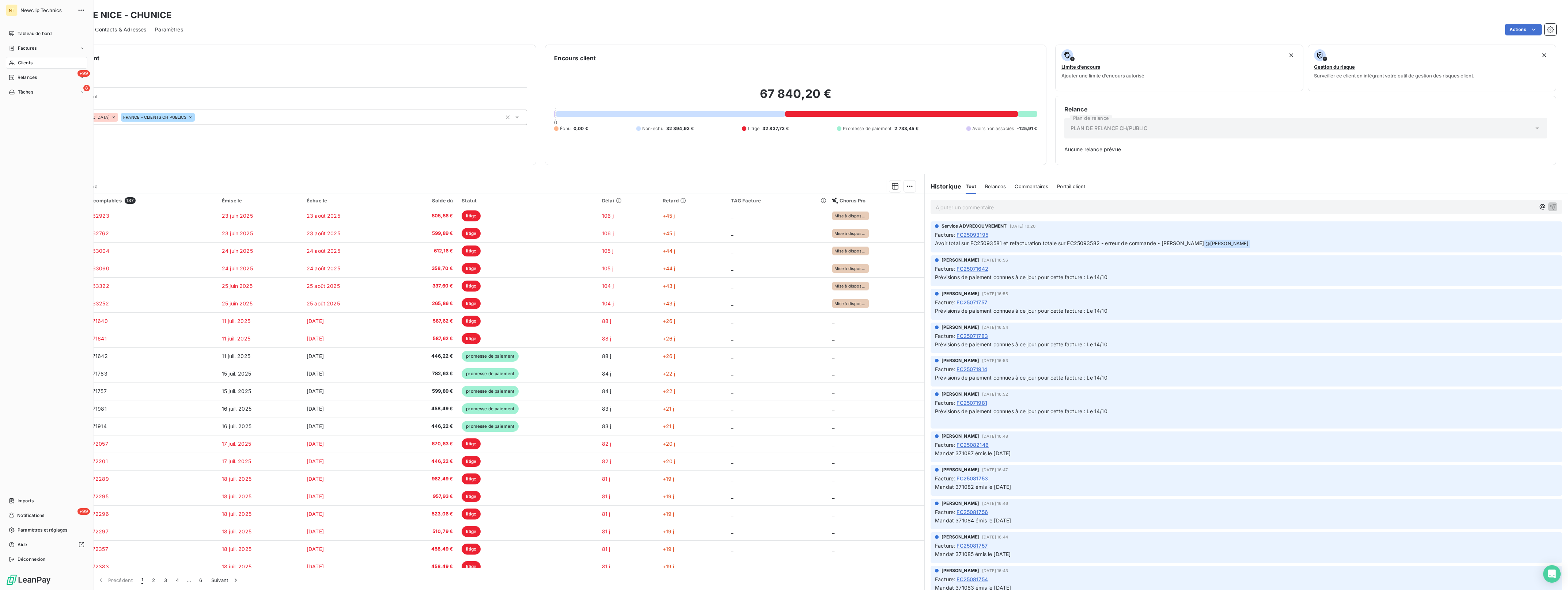
click at [18, 62] on span "Clients" at bounding box center [25, 63] width 15 height 7
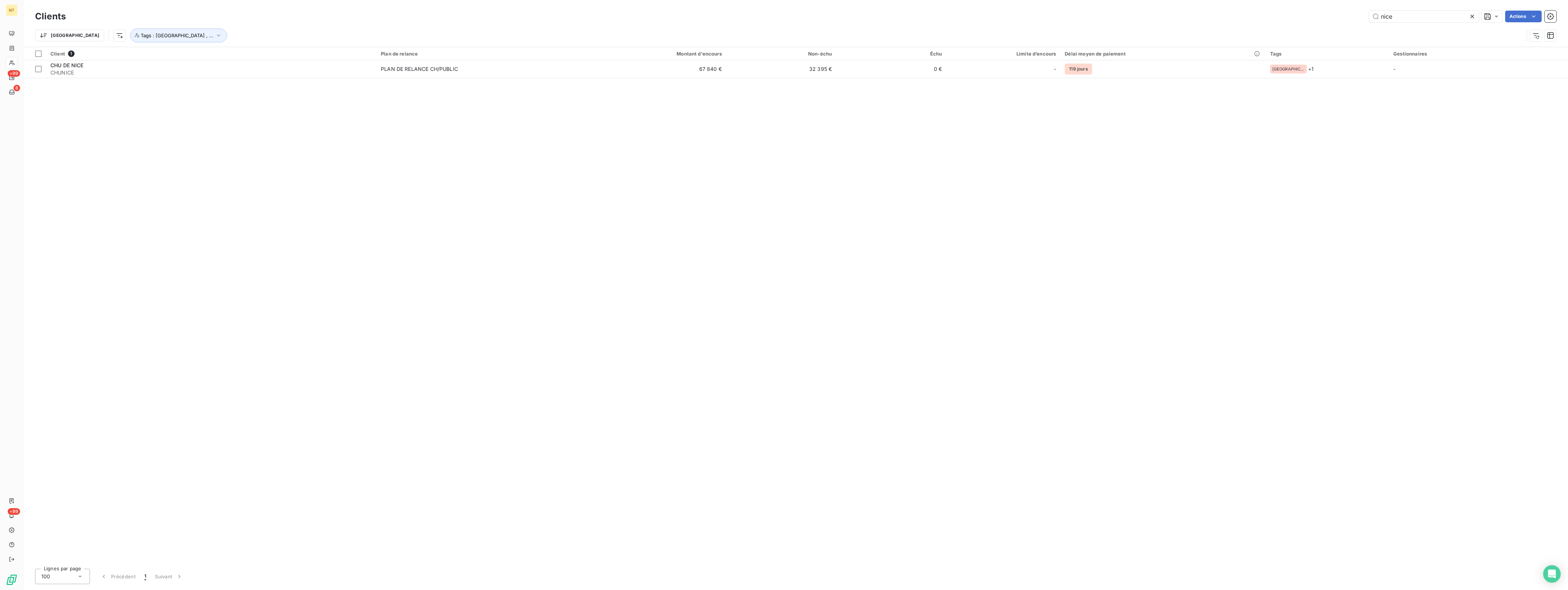
click at [1471, 17] on icon at bounding box center [1472, 16] width 4 height 4
click at [1451, 17] on input "text" at bounding box center [1424, 16] width 110 height 12
type input "martigues"
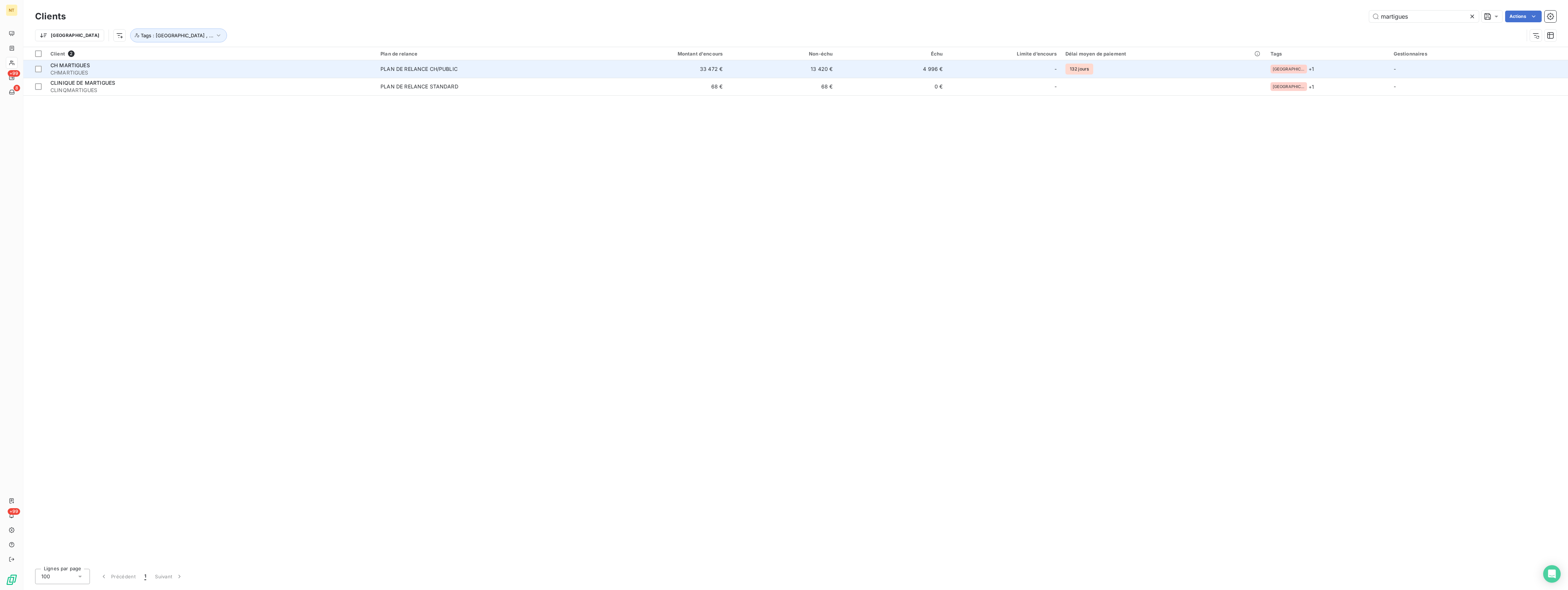
click at [84, 66] on span "CH MARTIGUES" at bounding box center [70, 65] width 40 height 6
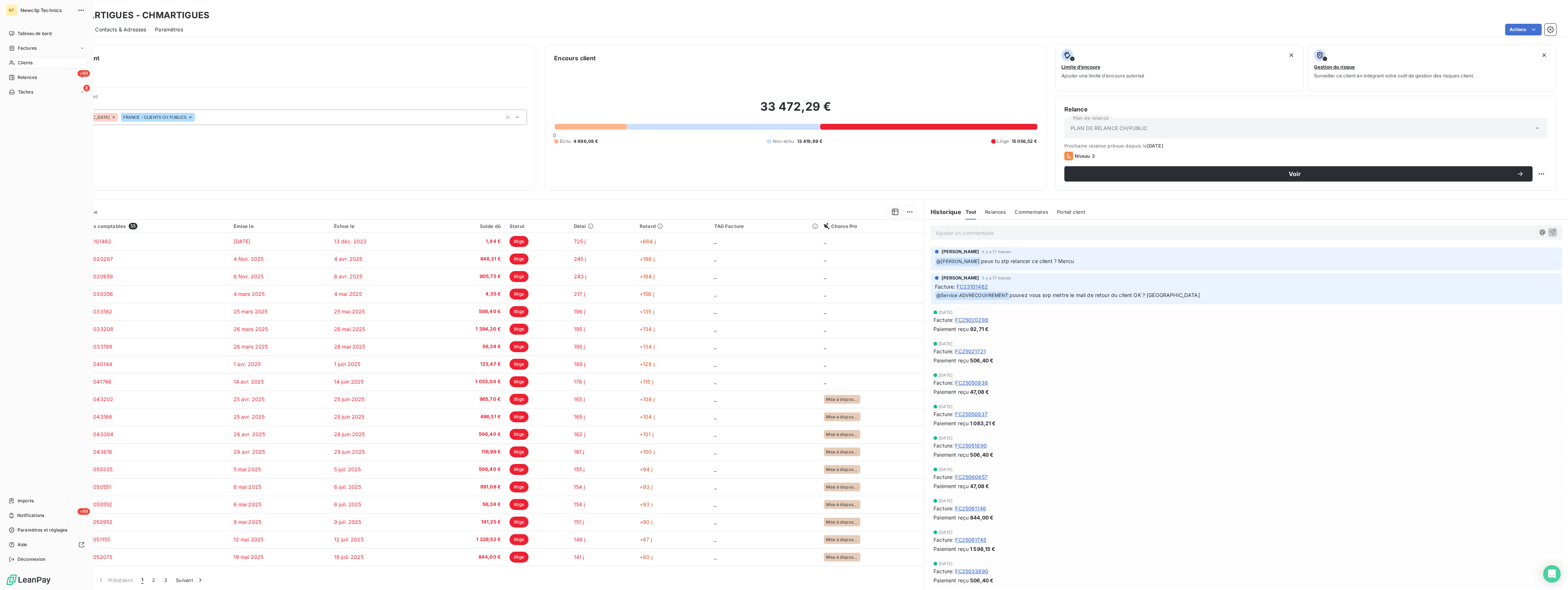
click at [28, 60] on span "Clients" at bounding box center [25, 63] width 15 height 7
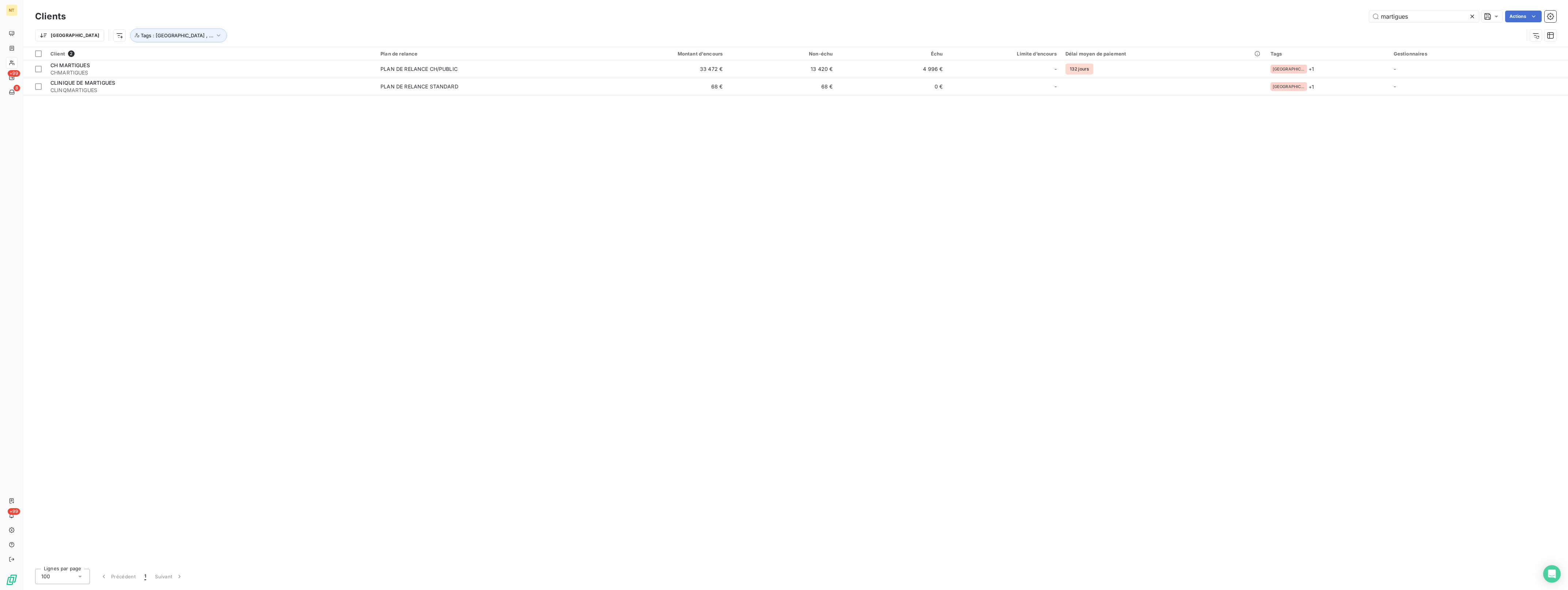
click at [1472, 17] on icon at bounding box center [1472, 16] width 4 height 4
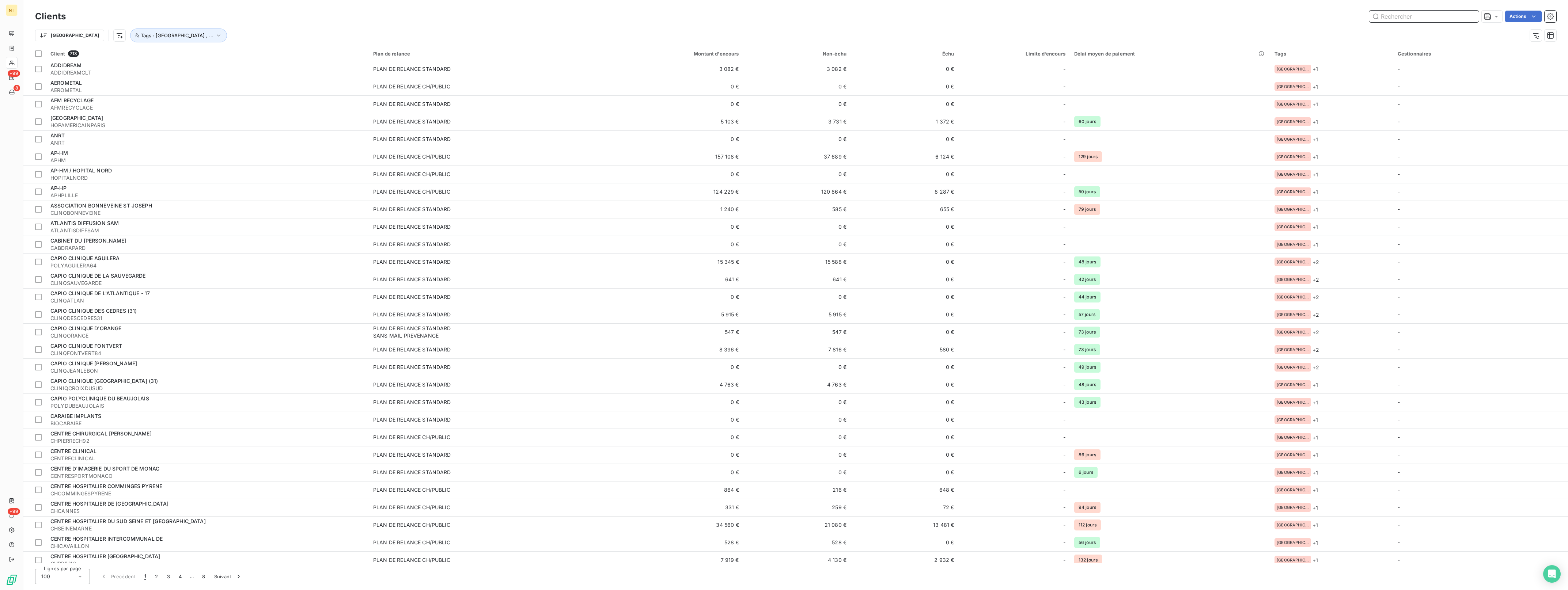
click at [1442, 16] on input "text" at bounding box center [1424, 16] width 110 height 12
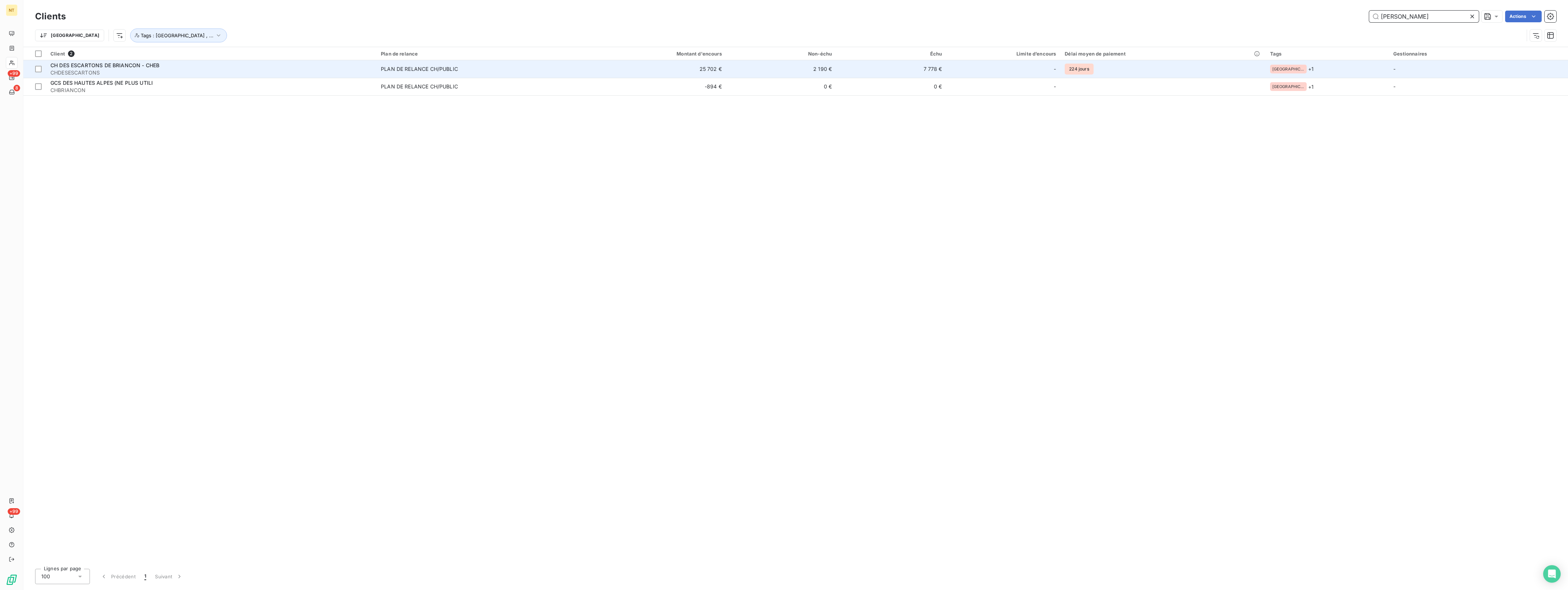
type input "[PERSON_NAME]"
click at [143, 66] on span "CH DES ESCARTONS DE BRIANCON - CHEB" at bounding box center [105, 65] width 109 height 6
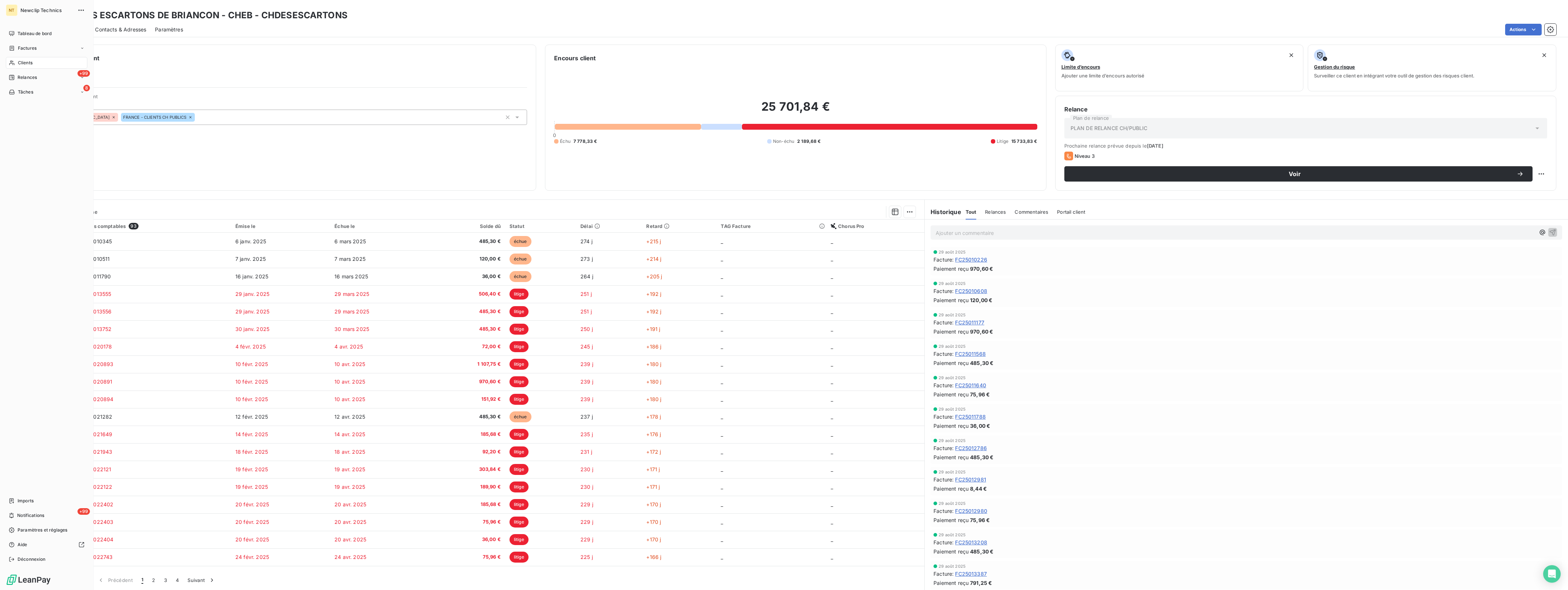
click at [21, 60] on span "Clients" at bounding box center [25, 63] width 15 height 7
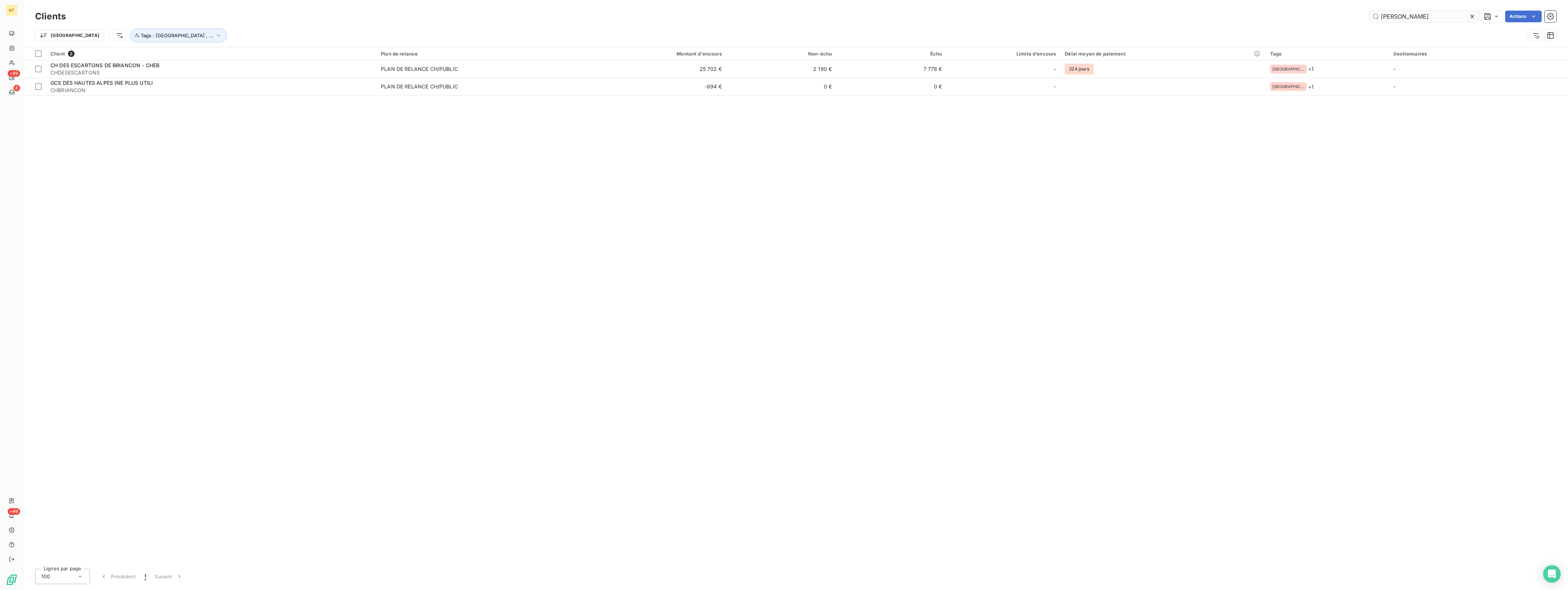
click at [1471, 16] on icon at bounding box center [1472, 16] width 7 height 7
click at [1451, 19] on input "text" at bounding box center [1424, 16] width 110 height 12
type input "dax"
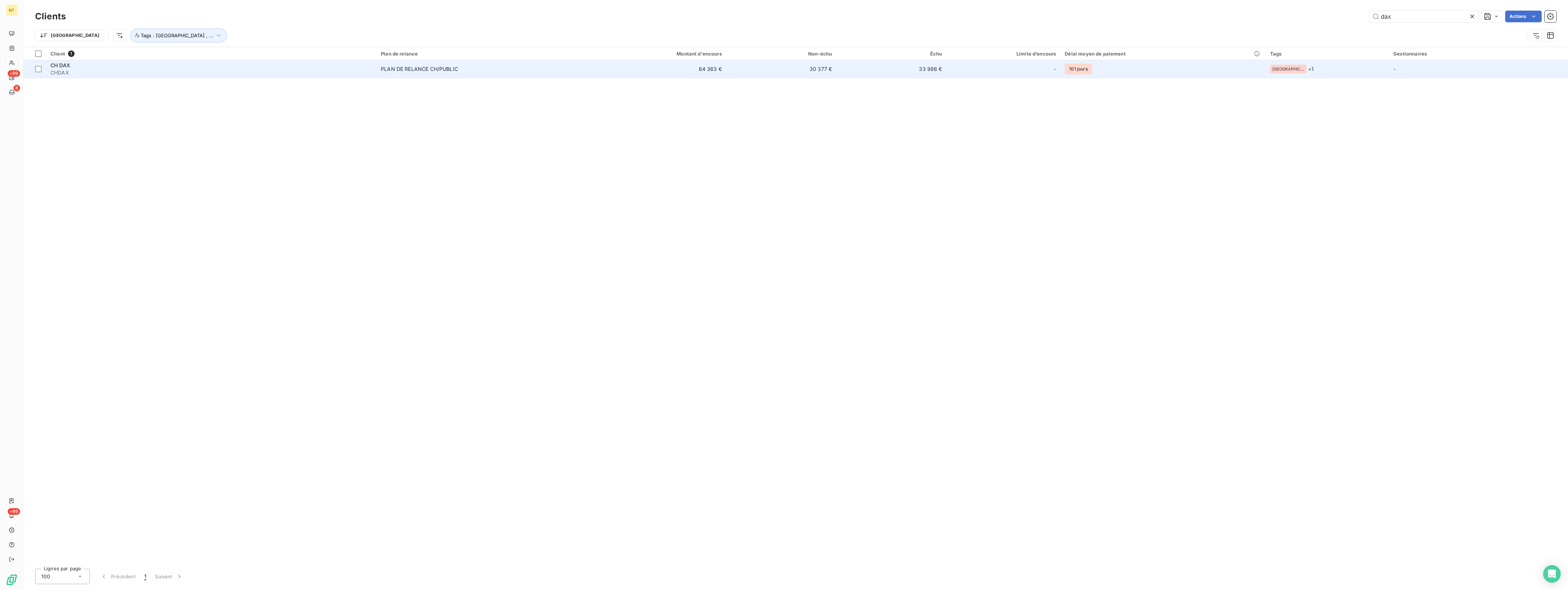
click at [455, 72] on div "PLAN DE RELANCE CH/PUBLIC" at bounding box center [419, 69] width 77 height 7
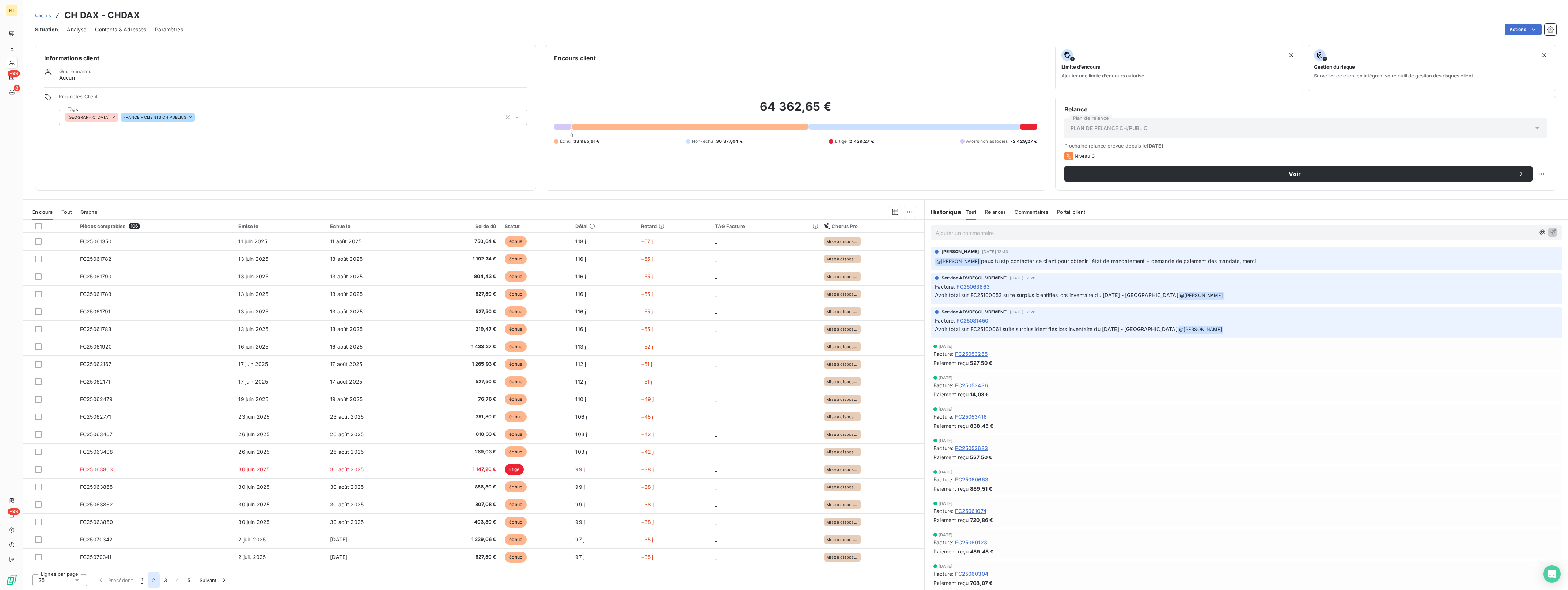
click at [151, 583] on button "2" at bounding box center [153, 580] width 12 height 15
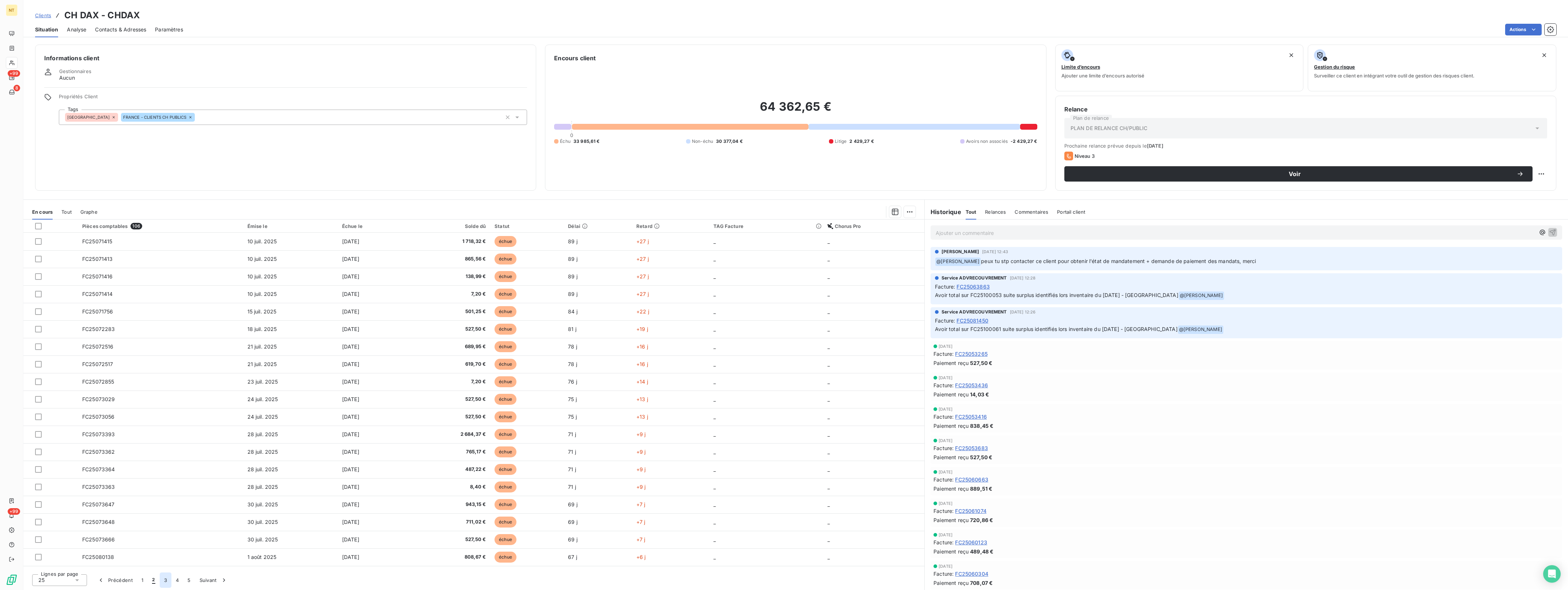
click at [163, 583] on button "3" at bounding box center [165, 580] width 12 height 15
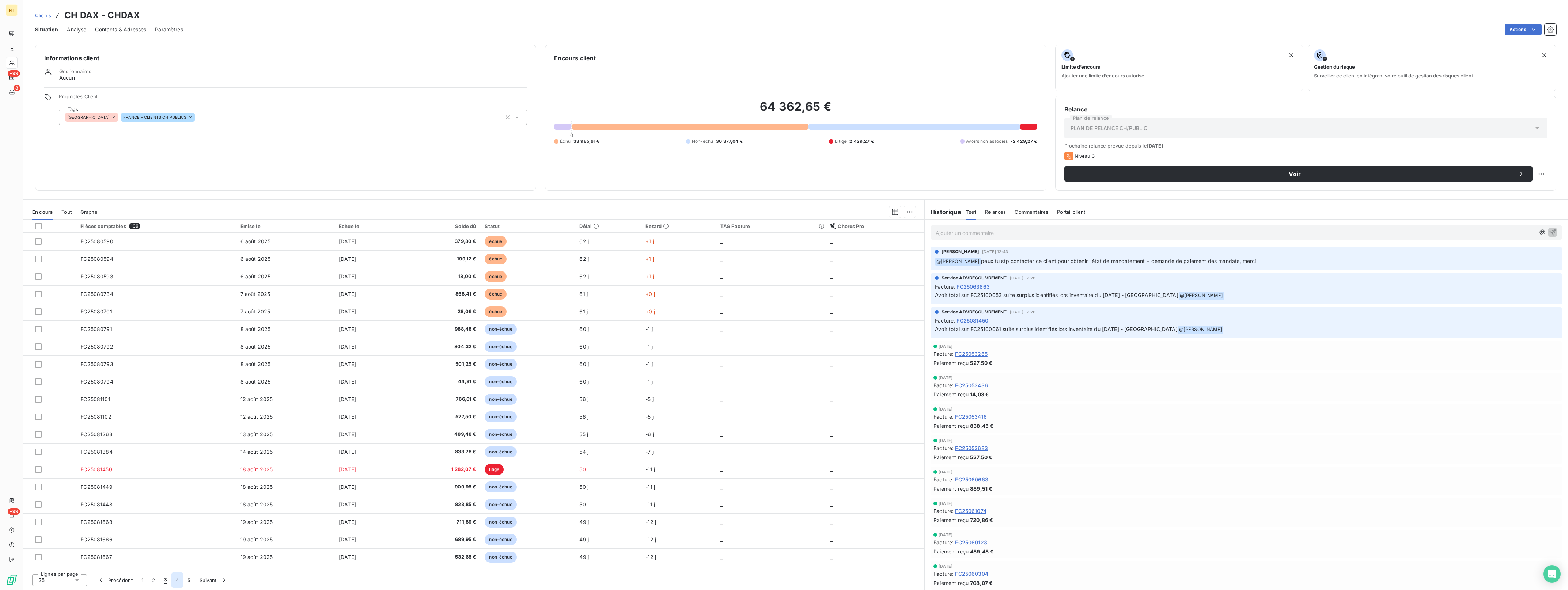
click at [178, 582] on button "4" at bounding box center [177, 580] width 12 height 15
click at [178, 582] on span "4" at bounding box center [177, 580] width 3 height 7
click at [187, 583] on button "5" at bounding box center [189, 580] width 12 height 15
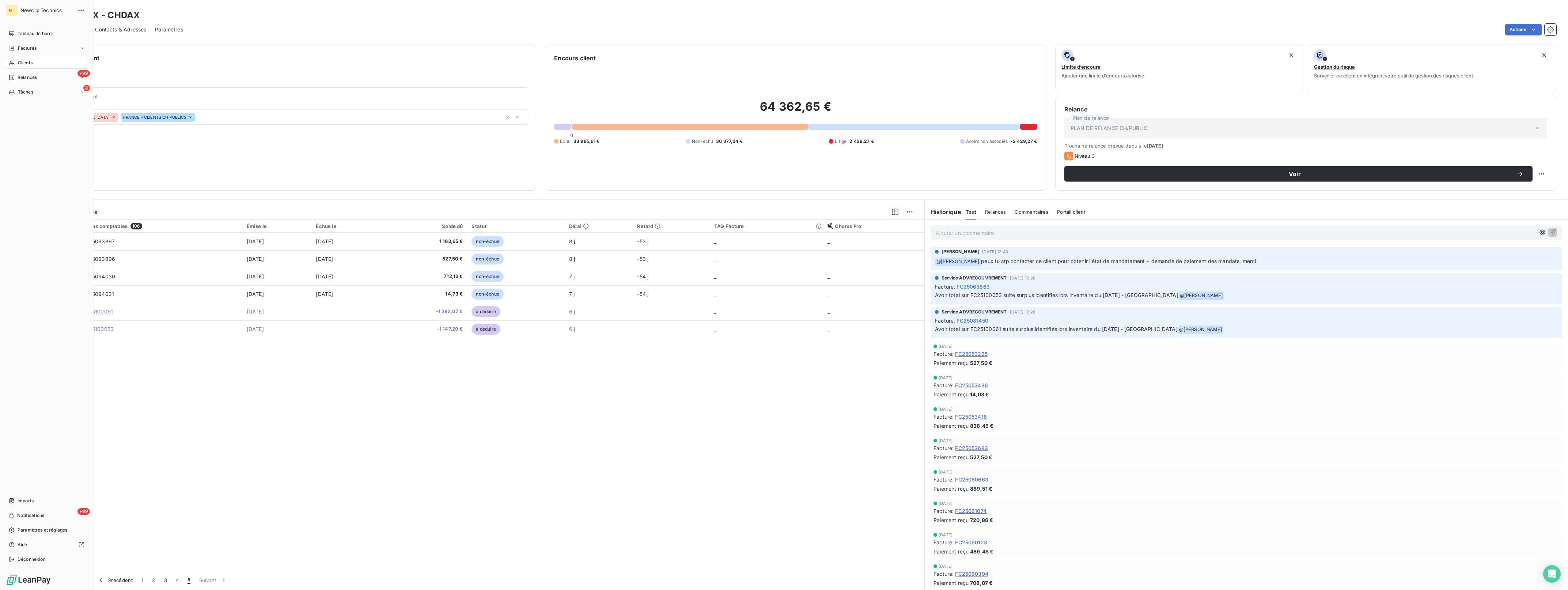
click at [23, 65] on span "Clients" at bounding box center [25, 63] width 15 height 7
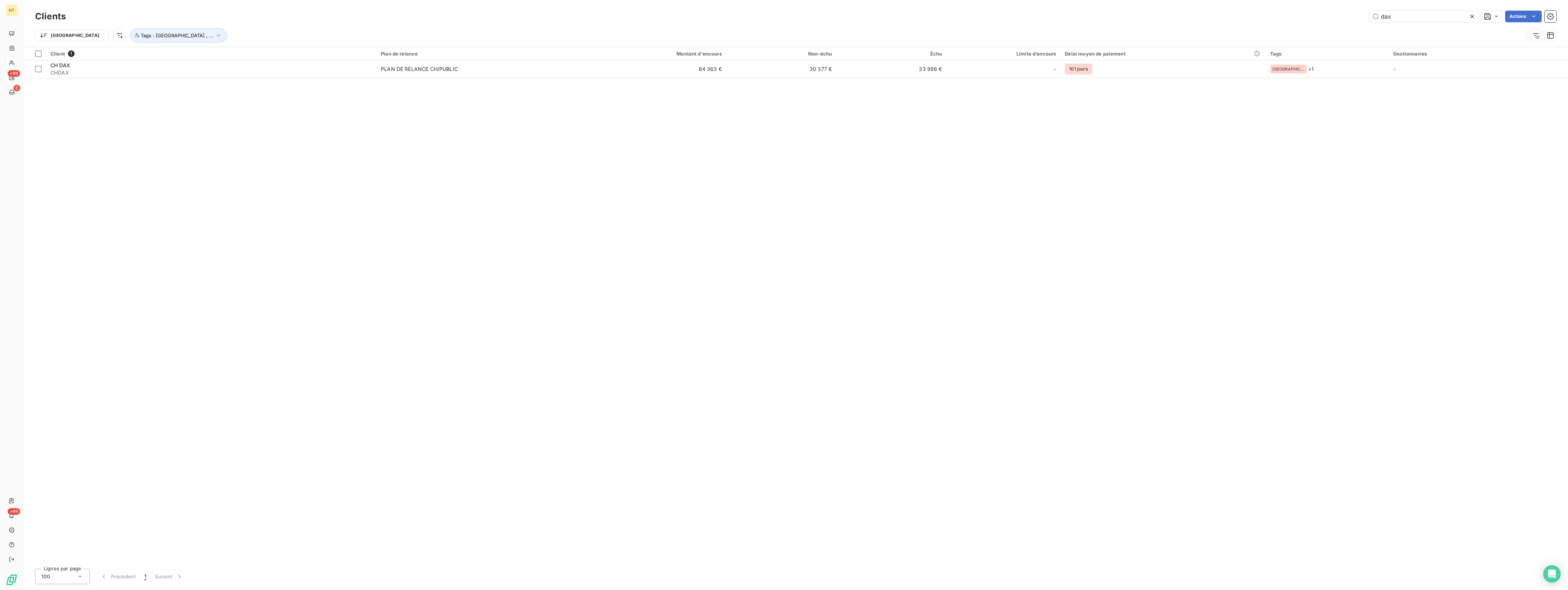
click at [1473, 18] on icon at bounding box center [1472, 16] width 4 height 4
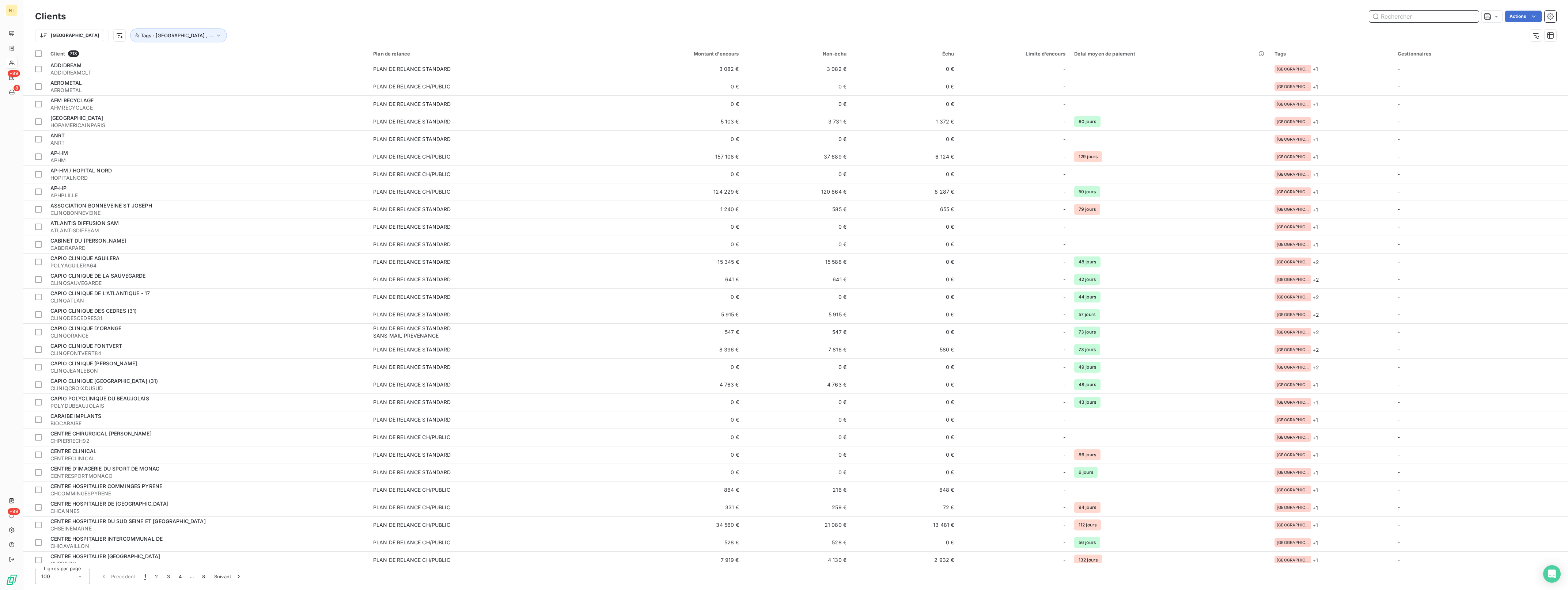
click at [1449, 18] on input "text" at bounding box center [1424, 16] width 110 height 12
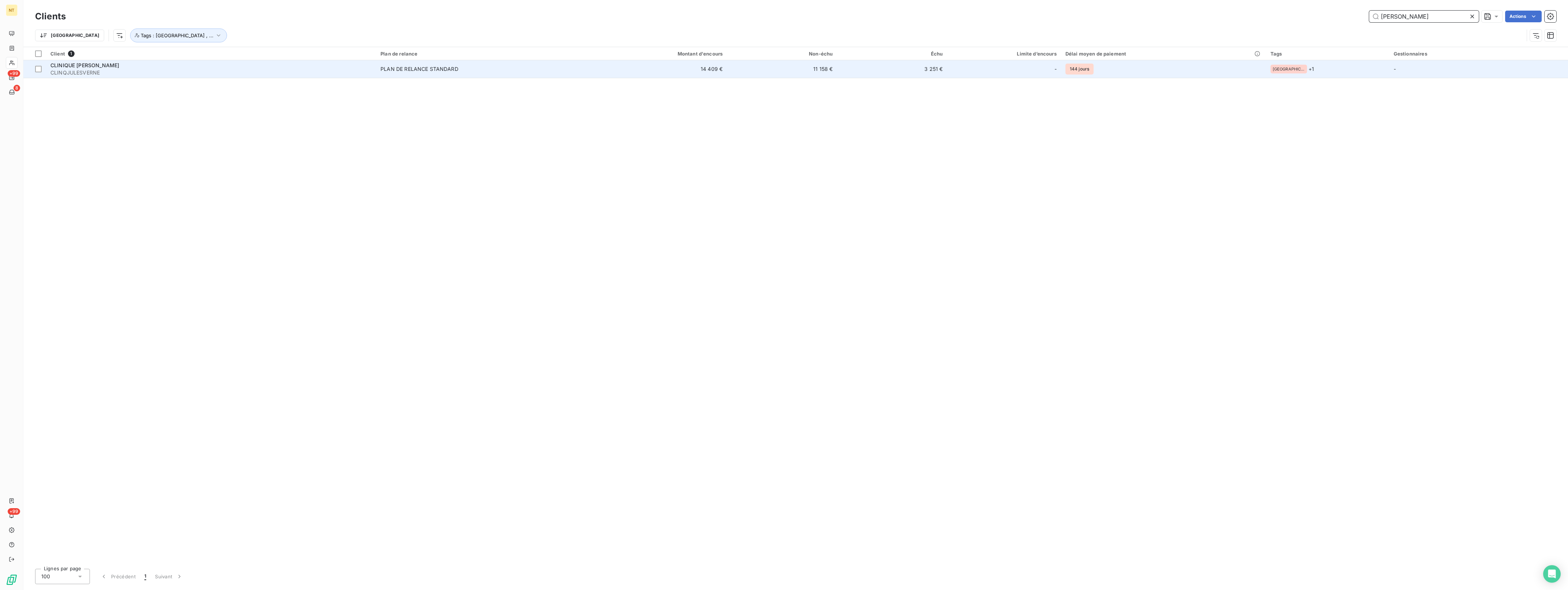
type input "[PERSON_NAME]"
click at [727, 69] on td "14 409 €" at bounding box center [653, 69] width 148 height 18
